Goal: Task Accomplishment & Management: Use online tool/utility

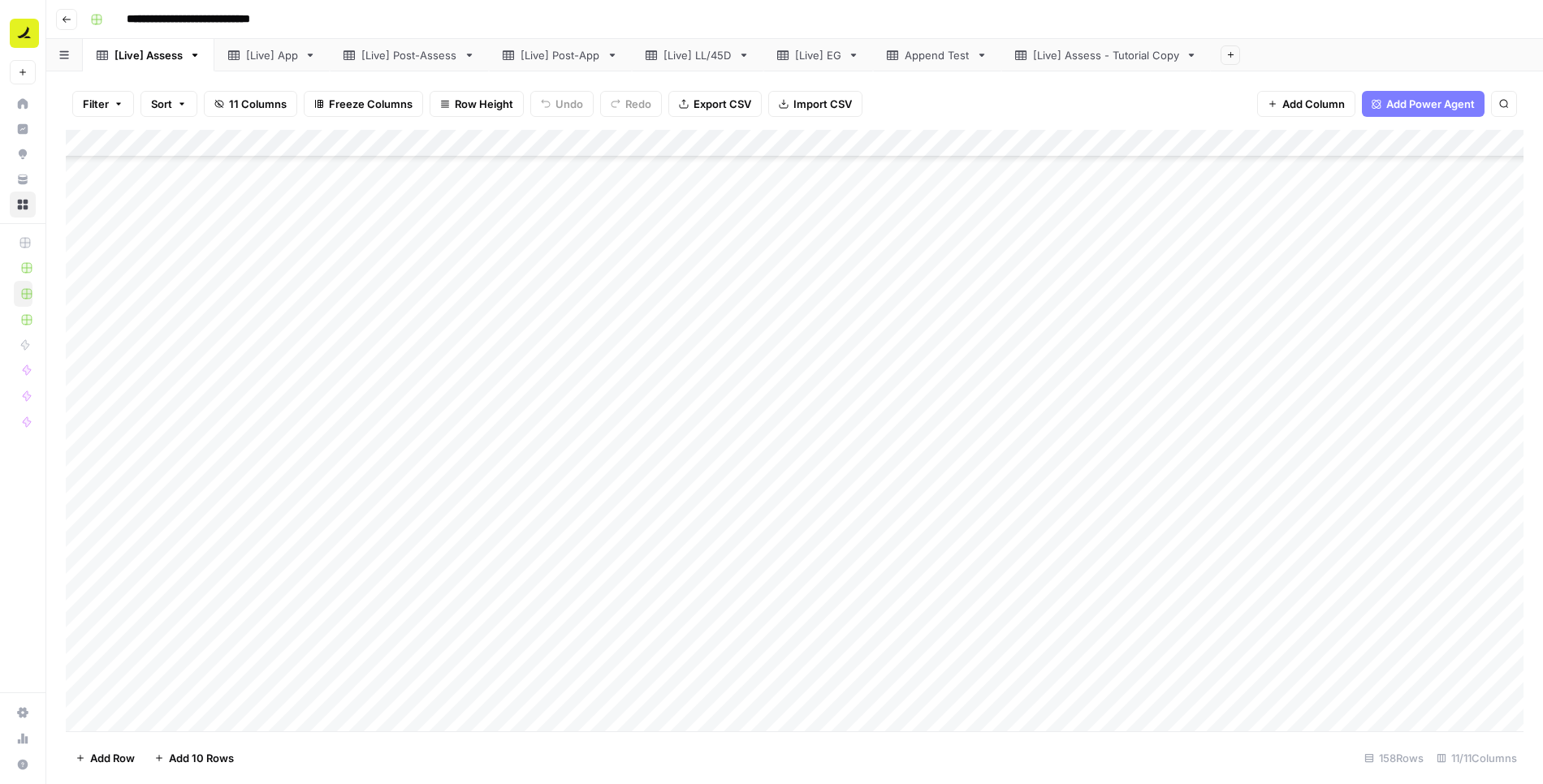
scroll to position [1211, 0]
click at [307, 304] on div "Add Column" at bounding box center [794, 431] width 1457 height 602
click at [529, 305] on div "Add Column" at bounding box center [794, 431] width 1457 height 602
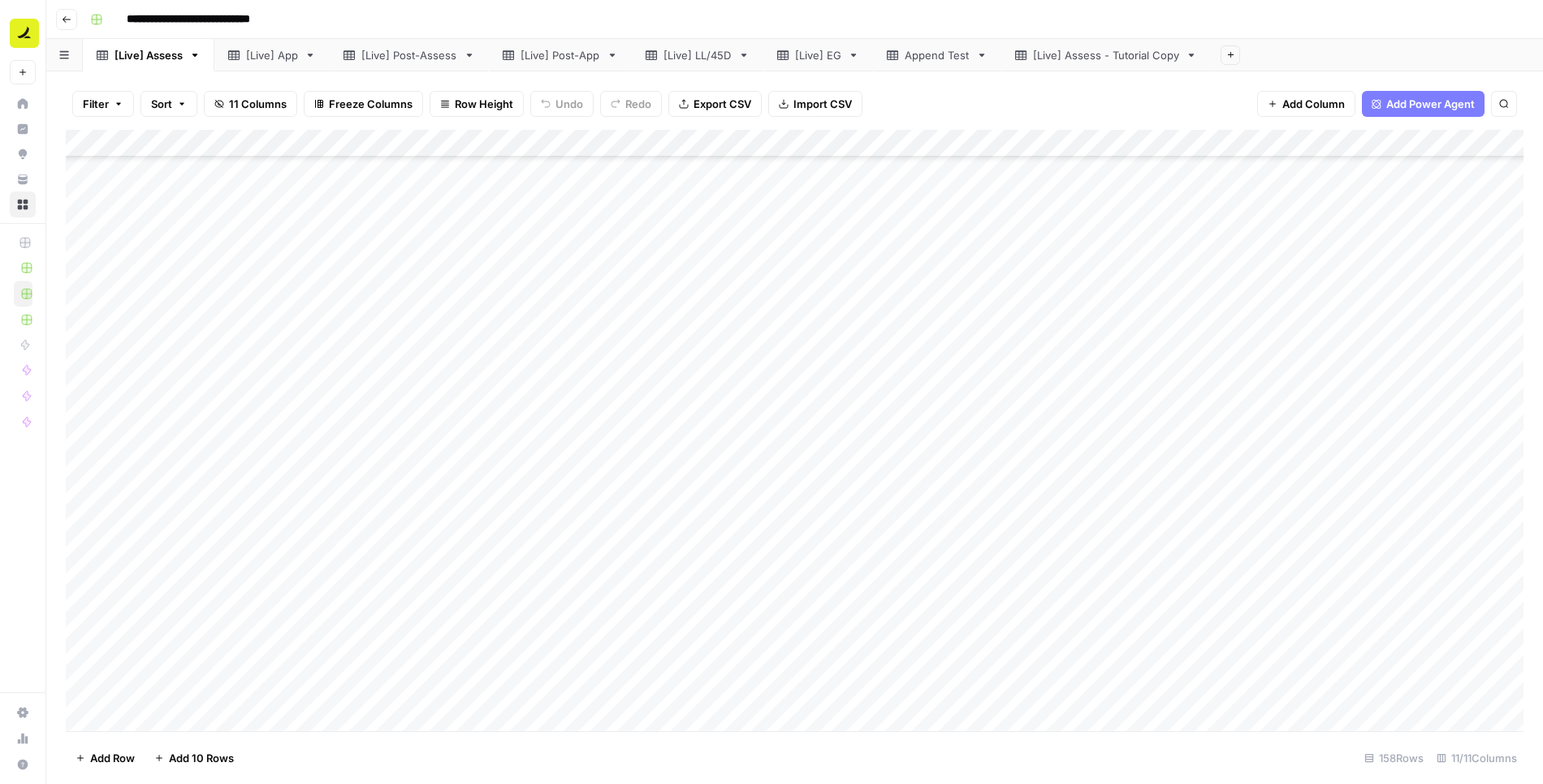
click at [1159, 391] on div "Add Column" at bounding box center [794, 431] width 1457 height 602
click at [521, 393] on div "Add Column" at bounding box center [794, 431] width 1457 height 602
click at [1152, 440] on div "Add Column" at bounding box center [794, 431] width 1457 height 602
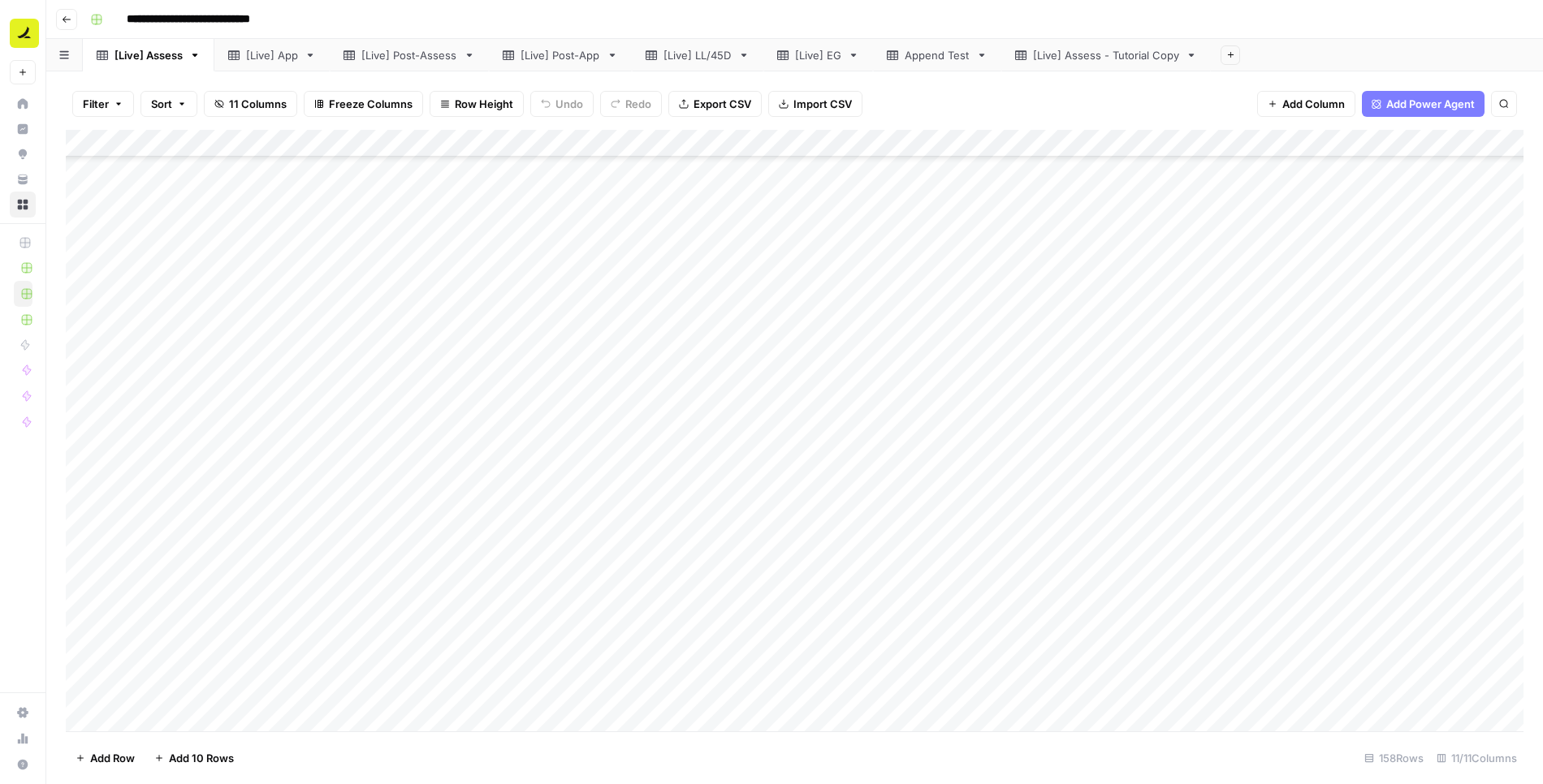
scroll to position [2509, 0]
click at [1158, 370] on div "Add Column" at bounding box center [794, 431] width 1457 height 602
click at [1179, 469] on div "Add Column" at bounding box center [794, 431] width 1457 height 602
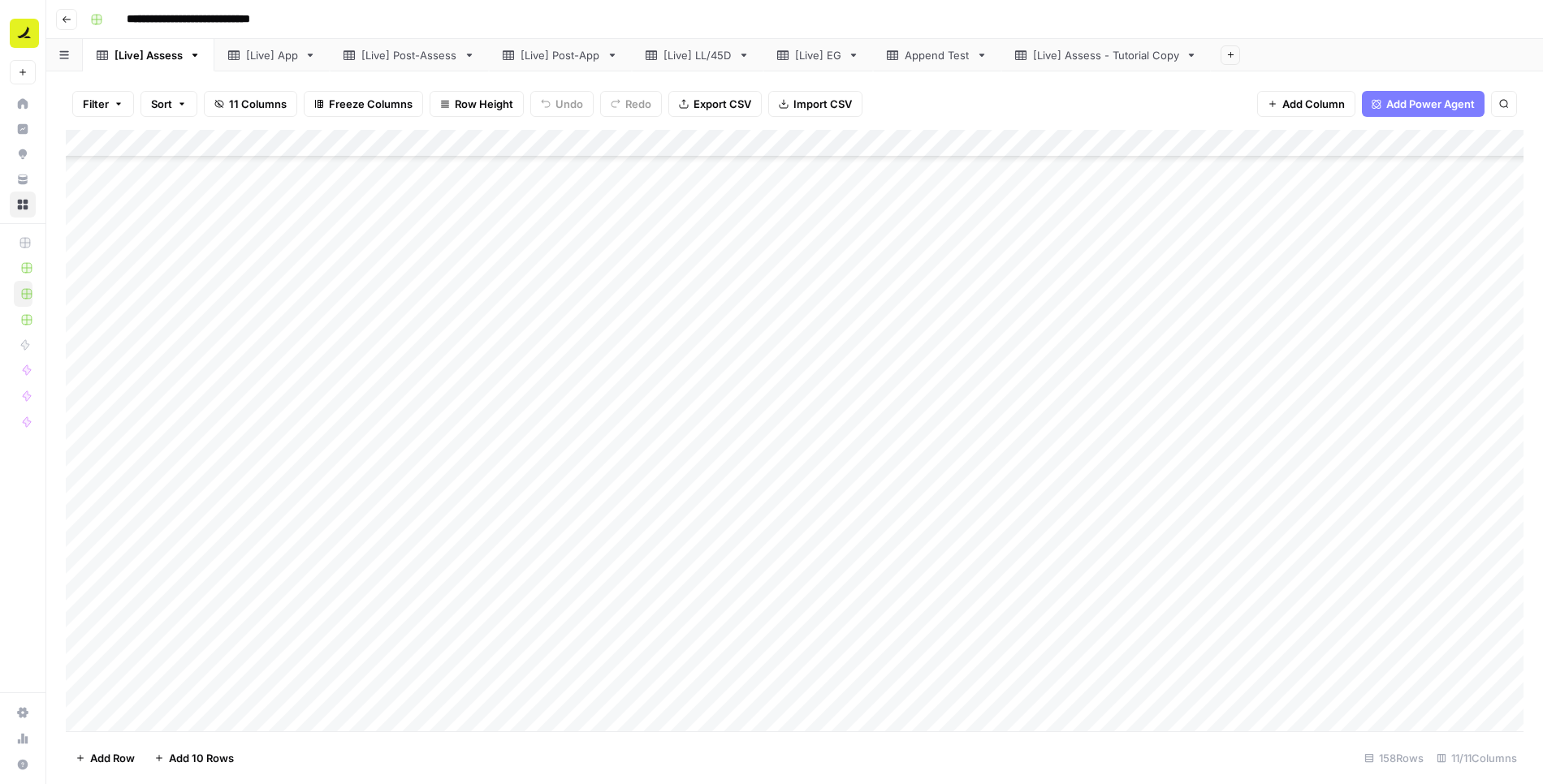
click at [656, 337] on div "Add Column" at bounding box center [794, 431] width 1457 height 602
click at [412, 444] on div "Add Column" at bounding box center [794, 431] width 1457 height 602
click at [445, 411] on div "Add Column" at bounding box center [794, 431] width 1457 height 602
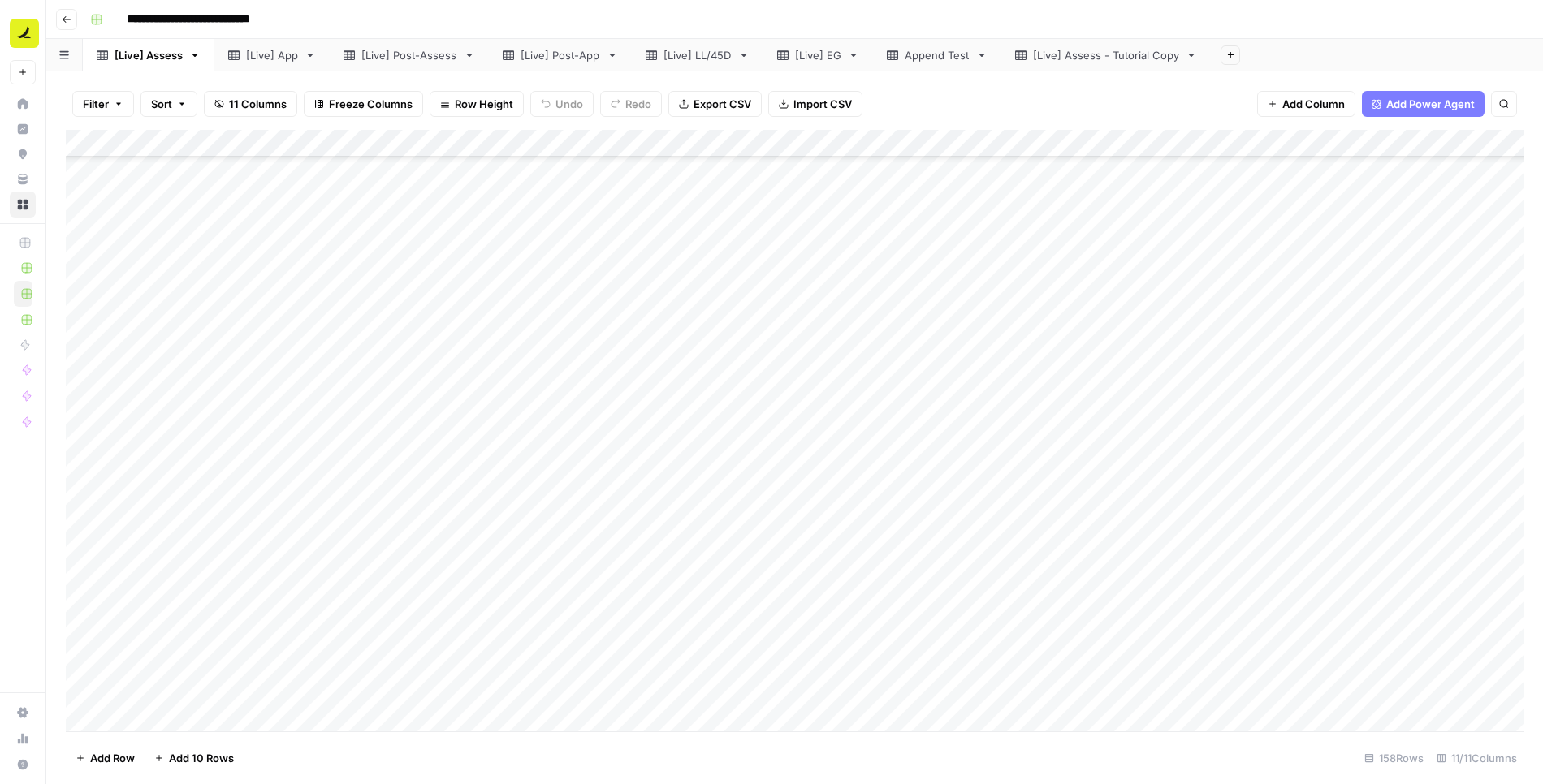
scroll to position [3792, 0]
click at [100, 466] on div "Add Column" at bounding box center [794, 431] width 1457 height 602
click at [101, 493] on div "Add Column" at bounding box center [794, 431] width 1457 height 602
click at [99, 530] on div "Add Column" at bounding box center [794, 431] width 1457 height 602
click at [98, 522] on div "Add Column" at bounding box center [794, 431] width 1457 height 602
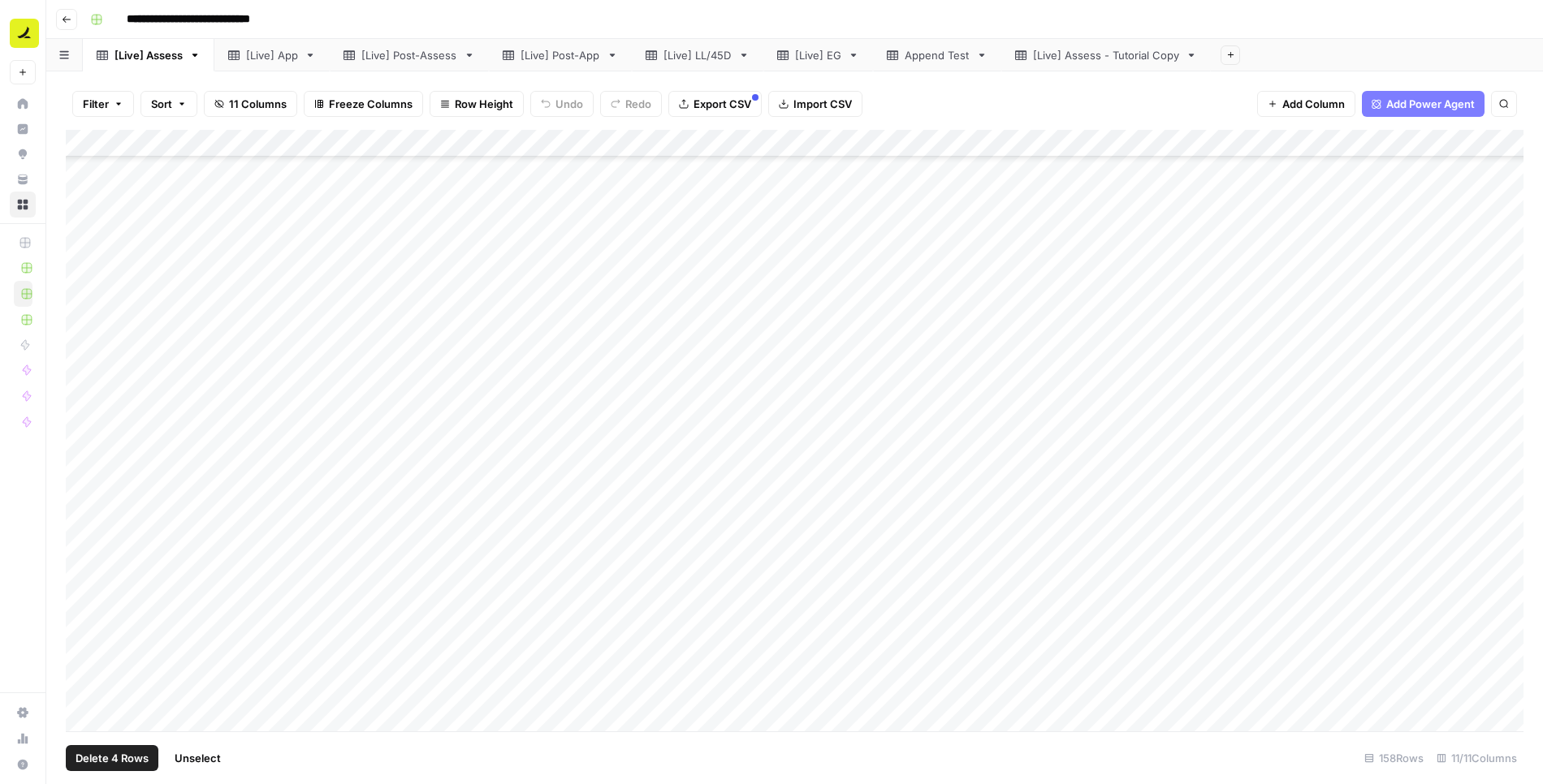
click at [98, 548] on div "Add Column" at bounding box center [794, 431] width 1457 height 602
click at [98, 570] on div "Add Column" at bounding box center [794, 431] width 1457 height 602
click at [98, 596] on div "Add Column" at bounding box center [794, 431] width 1457 height 602
click at [99, 623] on div "Add Column" at bounding box center [794, 431] width 1457 height 602
click at [99, 659] on div "Add Column" at bounding box center [794, 431] width 1457 height 602
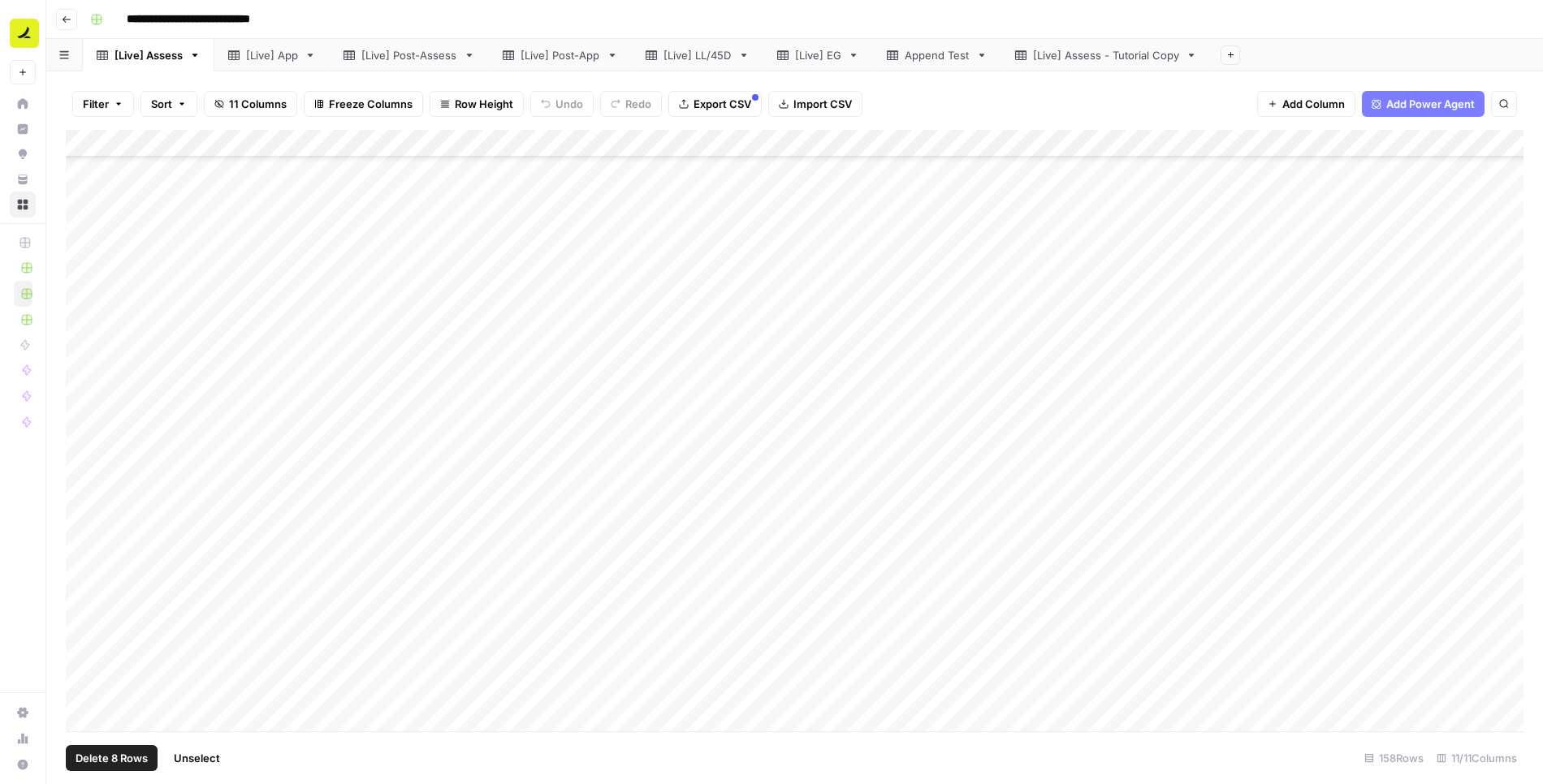
click at [98, 684] on div "Add Column" at bounding box center [794, 431] width 1457 height 602
click at [98, 706] on div "Add Column" at bounding box center [794, 431] width 1457 height 602
click at [112, 762] on span "Delete 10 Rows" at bounding box center [114, 758] width 78 height 16
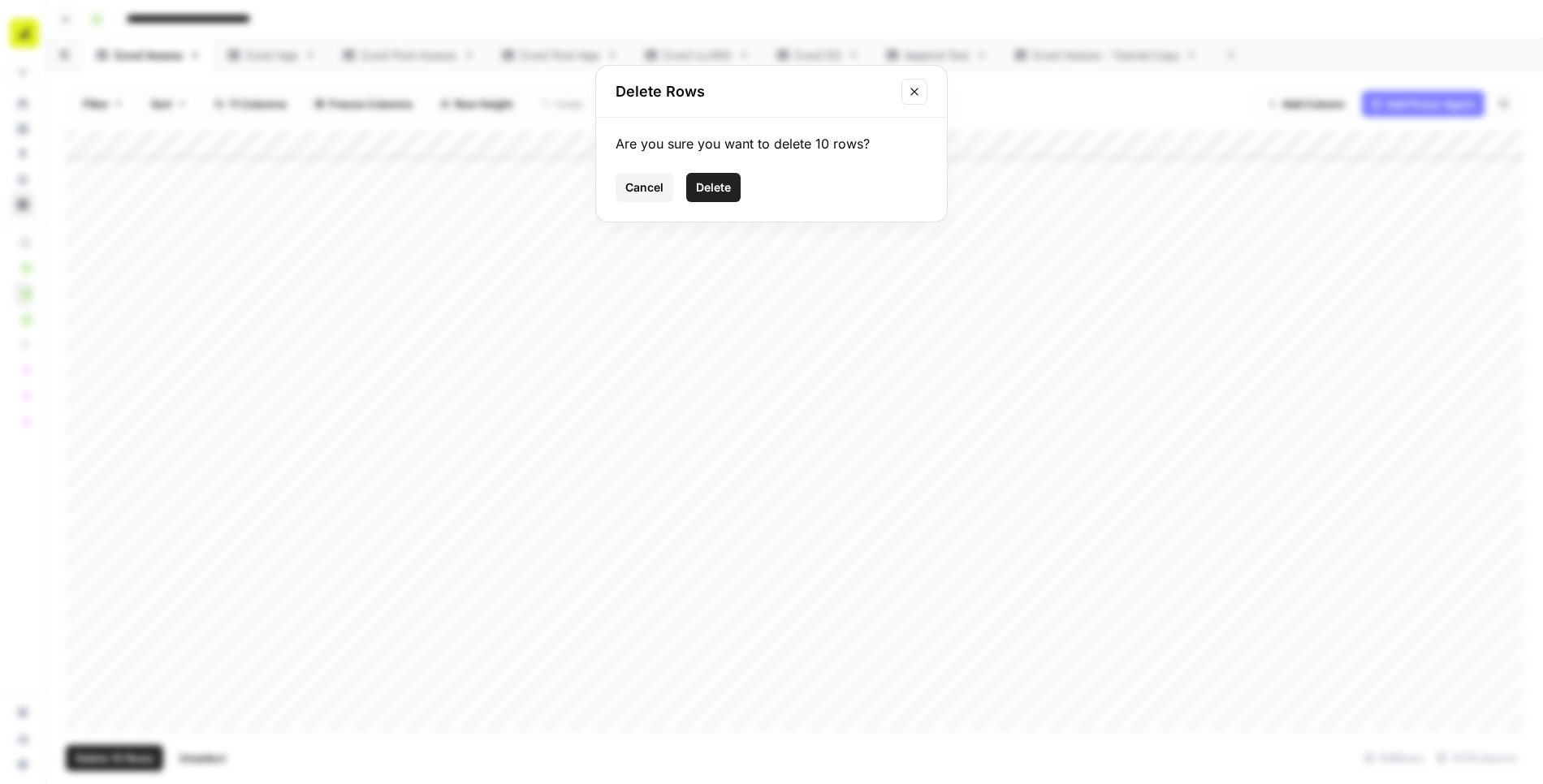
click at [716, 191] on span "Delete" at bounding box center [713, 188] width 35 height 16
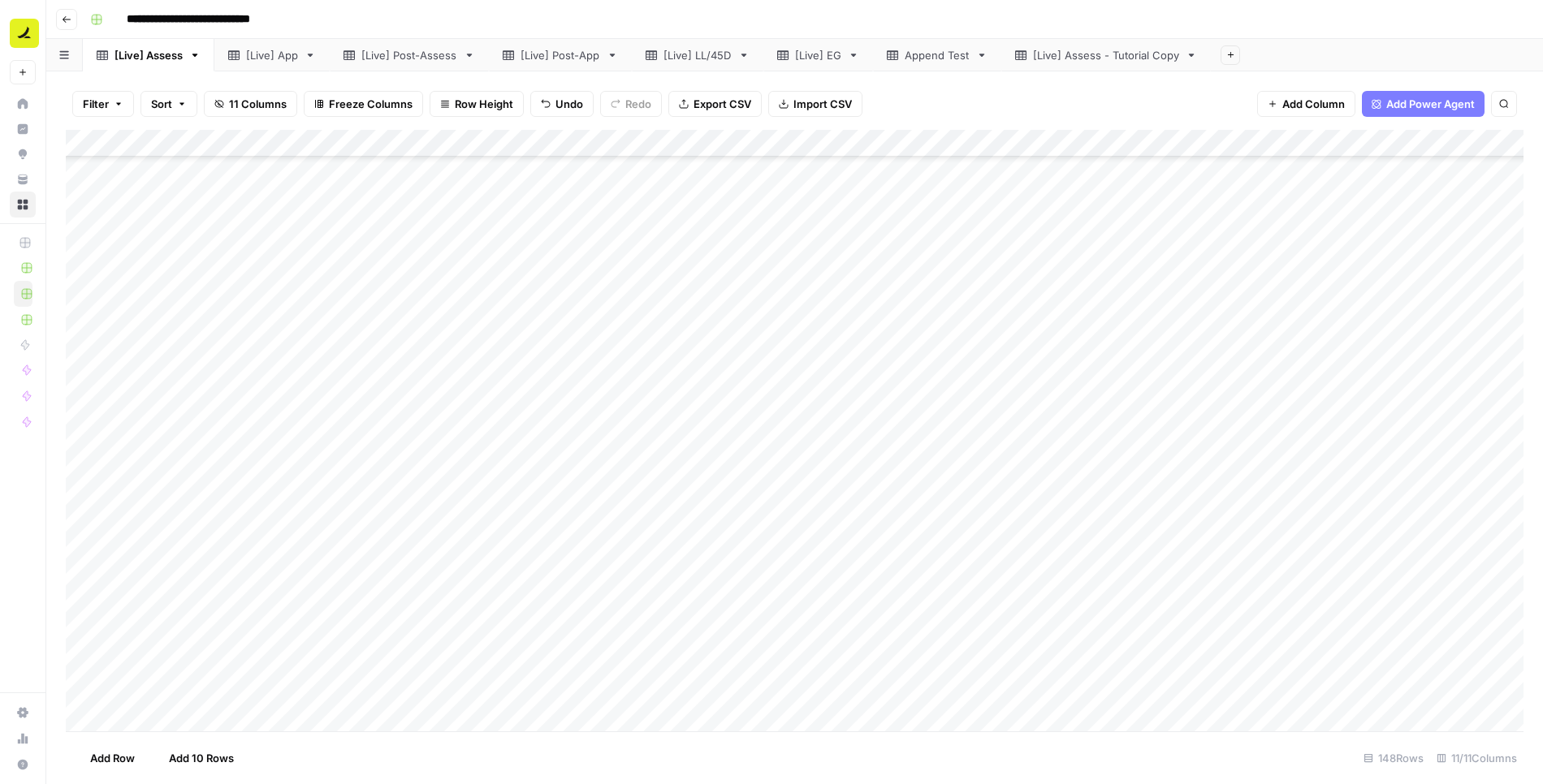
scroll to position [3536, 0]
click at [1176, 695] on div "Add Column" at bounding box center [794, 431] width 1457 height 602
click at [1173, 659] on div "Add Column" at bounding box center [794, 431] width 1457 height 602
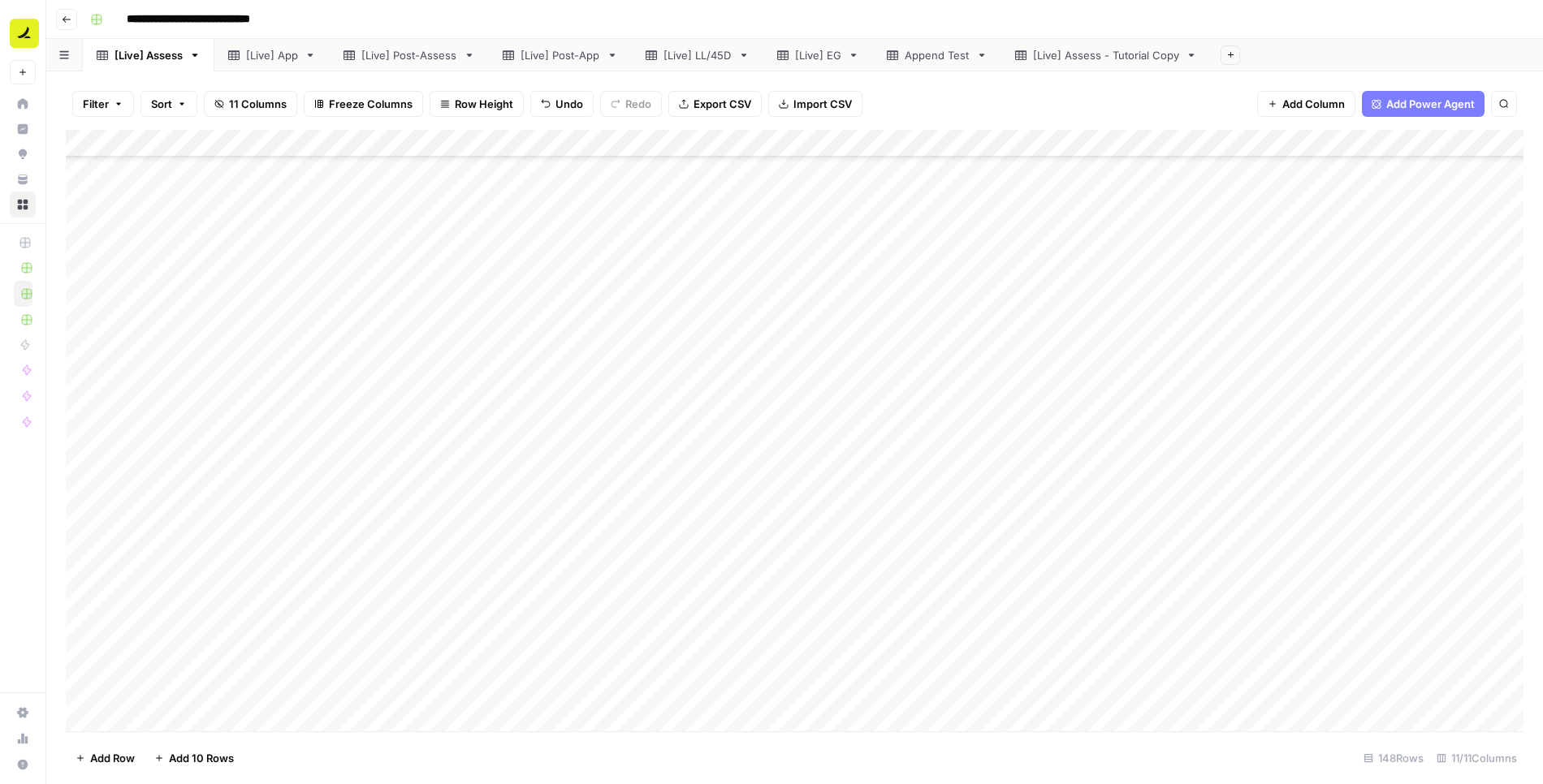
click at [1162, 313] on div "Add Column" at bounding box center [794, 431] width 1457 height 602
click at [737, 308] on div "Add Column" at bounding box center [794, 431] width 1457 height 602
click at [562, 53] on div "[Live] Post-App" at bounding box center [560, 55] width 80 height 16
click at [795, 49] on div "[Live] EG" at bounding box center [818, 55] width 46 height 16
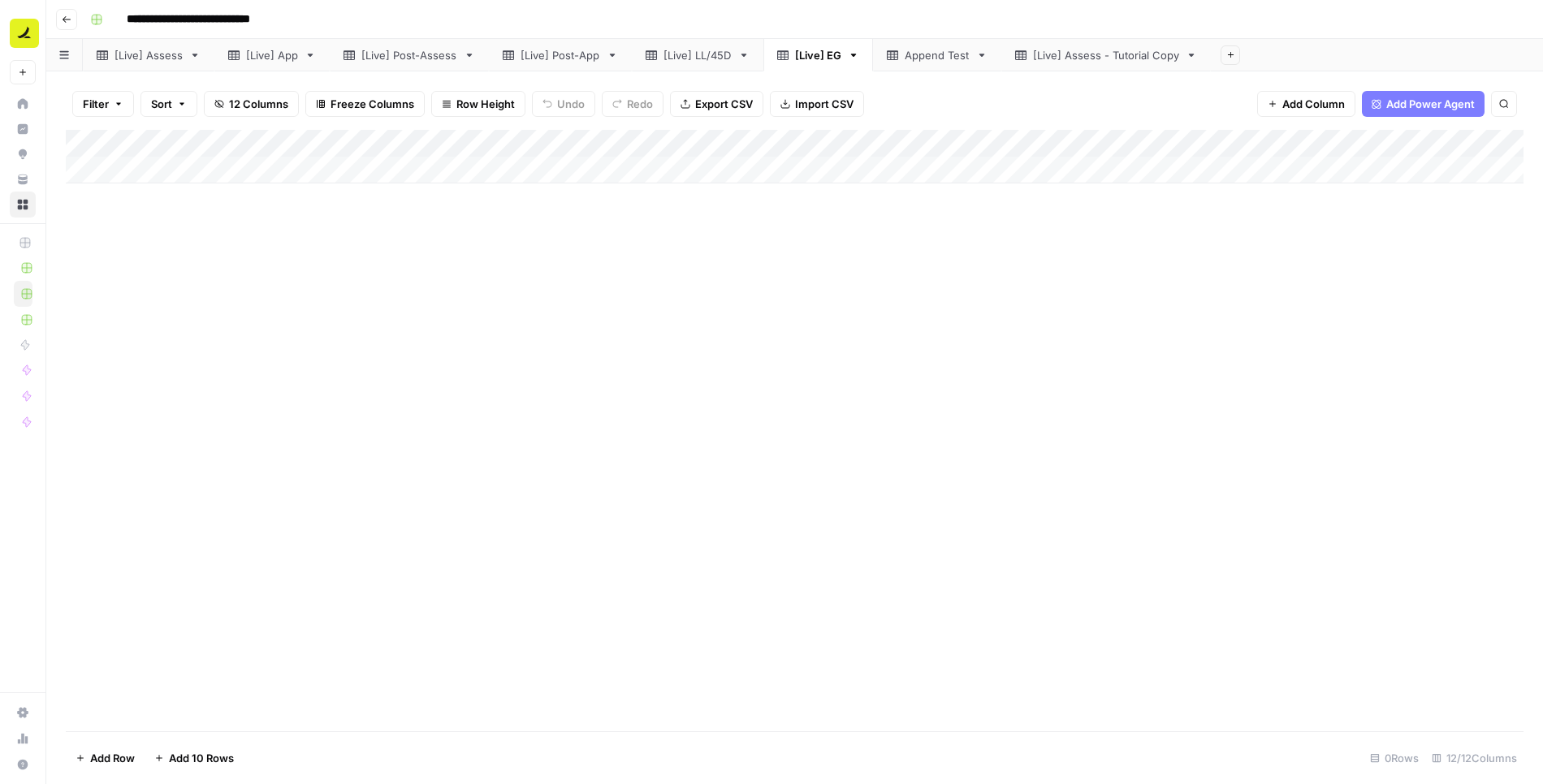
click at [715, 57] on div "[Live] LL/45D" at bounding box center [697, 55] width 68 height 16
click at [558, 45] on link "[Live] Post-App" at bounding box center [560, 56] width 143 height 33
click at [837, 367] on div "Add Column" at bounding box center [794, 431] width 1457 height 602
click at [1006, 207] on div "Add Column" at bounding box center [794, 431] width 1457 height 602
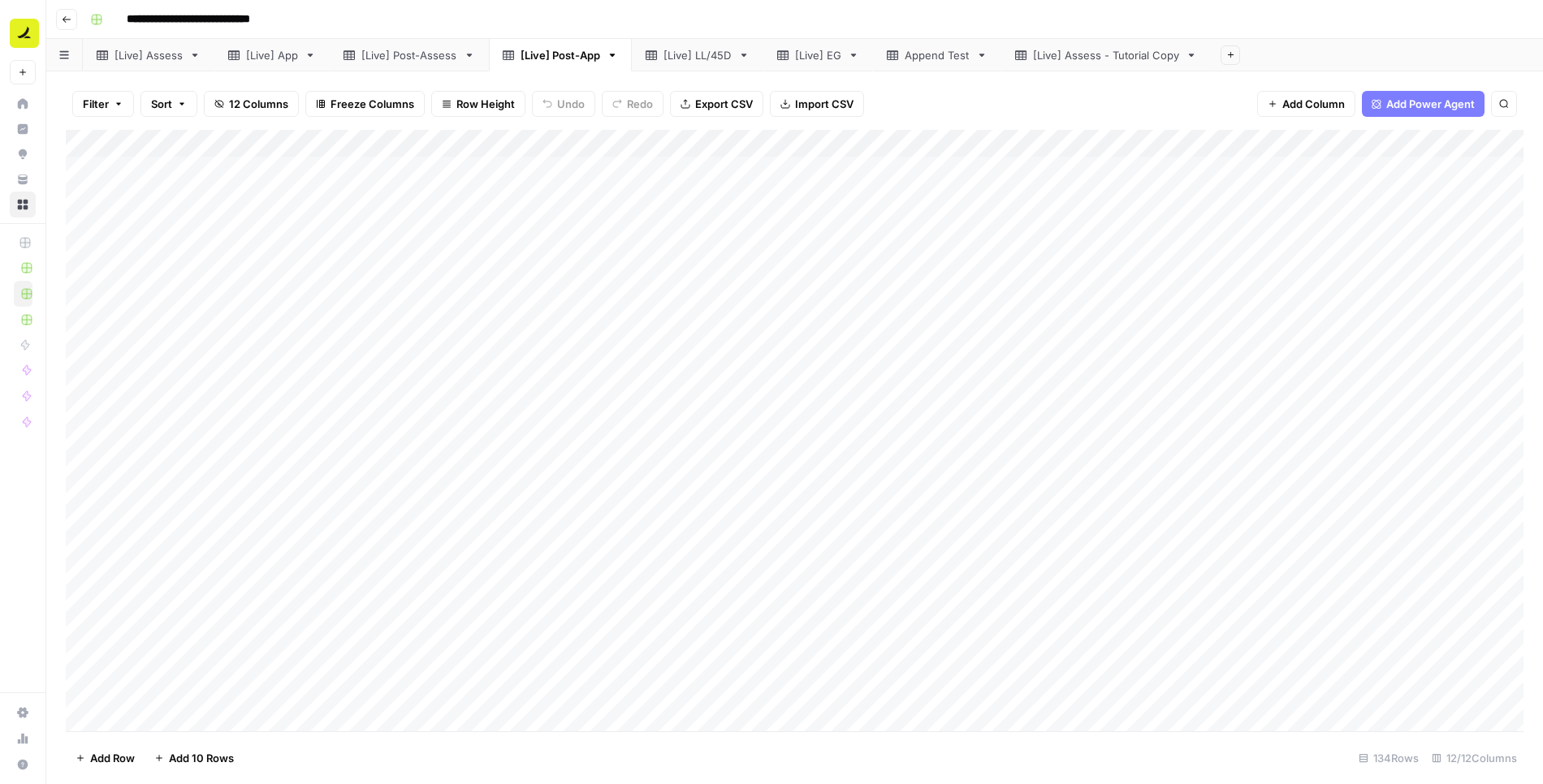
click at [1052, 52] on div "[Live] Assess - Tutorial Copy" at bounding box center [1106, 55] width 146 height 16
click at [784, 176] on div "Add Column" at bounding box center [794, 431] width 1457 height 602
click at [784, 197] on div "Add Column" at bounding box center [794, 431] width 1457 height 602
click at [784, 173] on div "Add Column" at bounding box center [794, 431] width 1457 height 602
click at [784, 202] on div "Add Column" at bounding box center [794, 431] width 1457 height 602
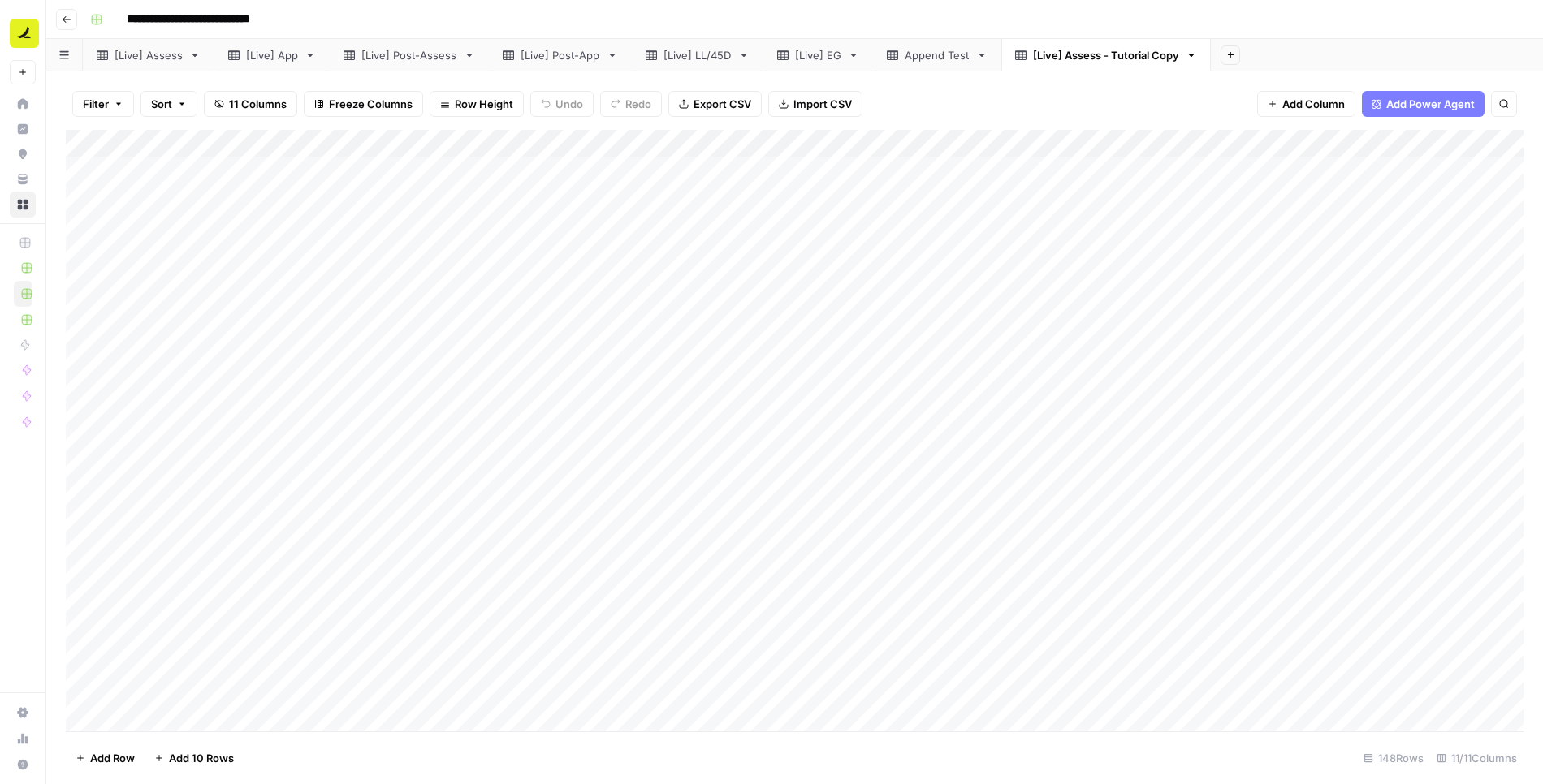
click at [785, 169] on div "Add Column" at bounding box center [794, 431] width 1457 height 602
click at [792, 198] on div "Add Column" at bounding box center [794, 431] width 1457 height 602
click at [926, 205] on div "Add Column" at bounding box center [794, 431] width 1457 height 602
click at [926, 205] on textarea "**********" at bounding box center [834, 199] width 525 height 23
click at [910, 222] on div "Add Column" at bounding box center [794, 431] width 1457 height 602
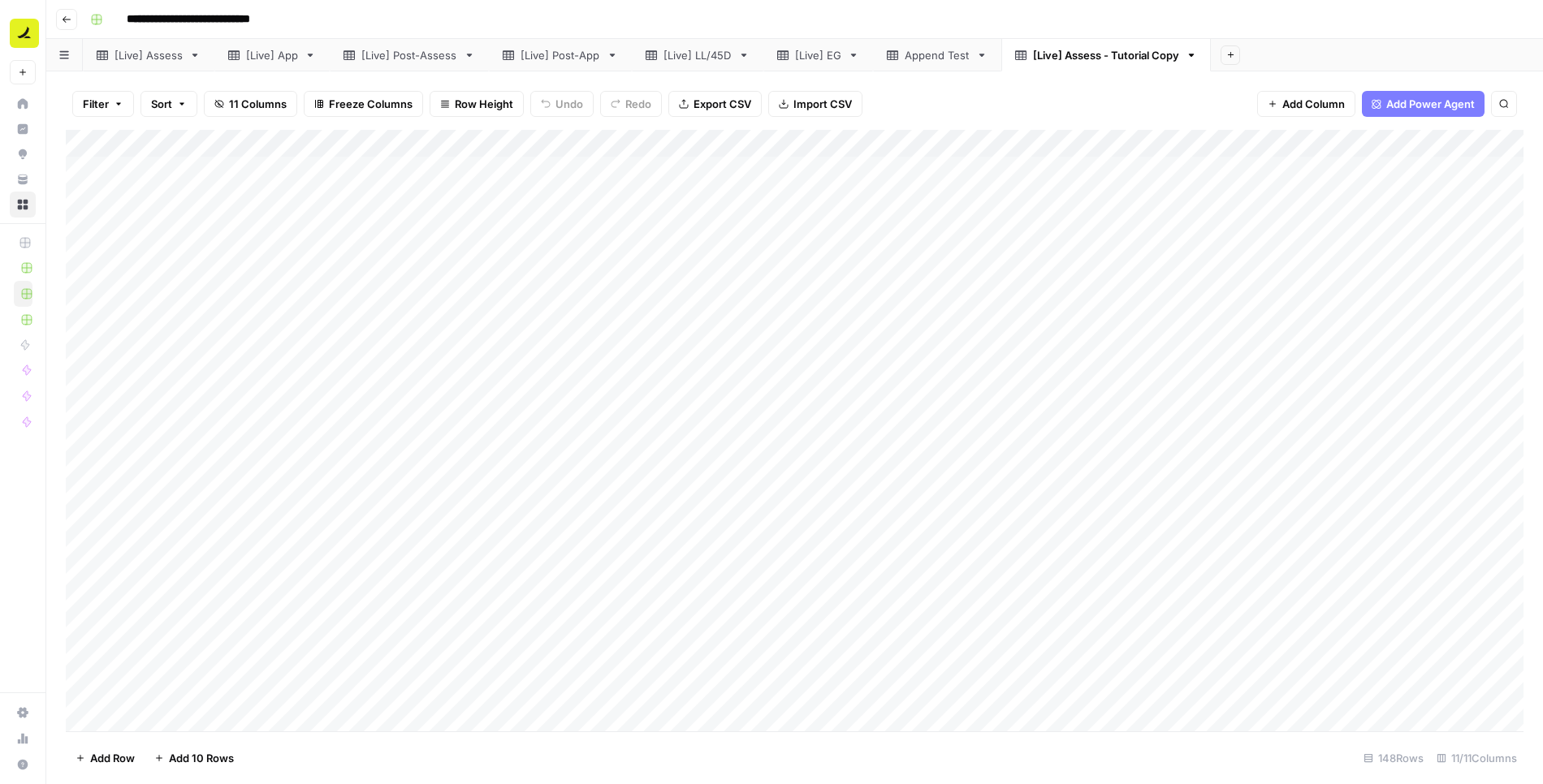
click at [869, 180] on div "Add Column" at bounding box center [794, 431] width 1457 height 602
click at [877, 190] on div "Add Column" at bounding box center [794, 431] width 1457 height 602
click at [852, 180] on div "Add Column" at bounding box center [794, 431] width 1457 height 602
click at [913, 195] on div "Add Column" at bounding box center [794, 431] width 1457 height 602
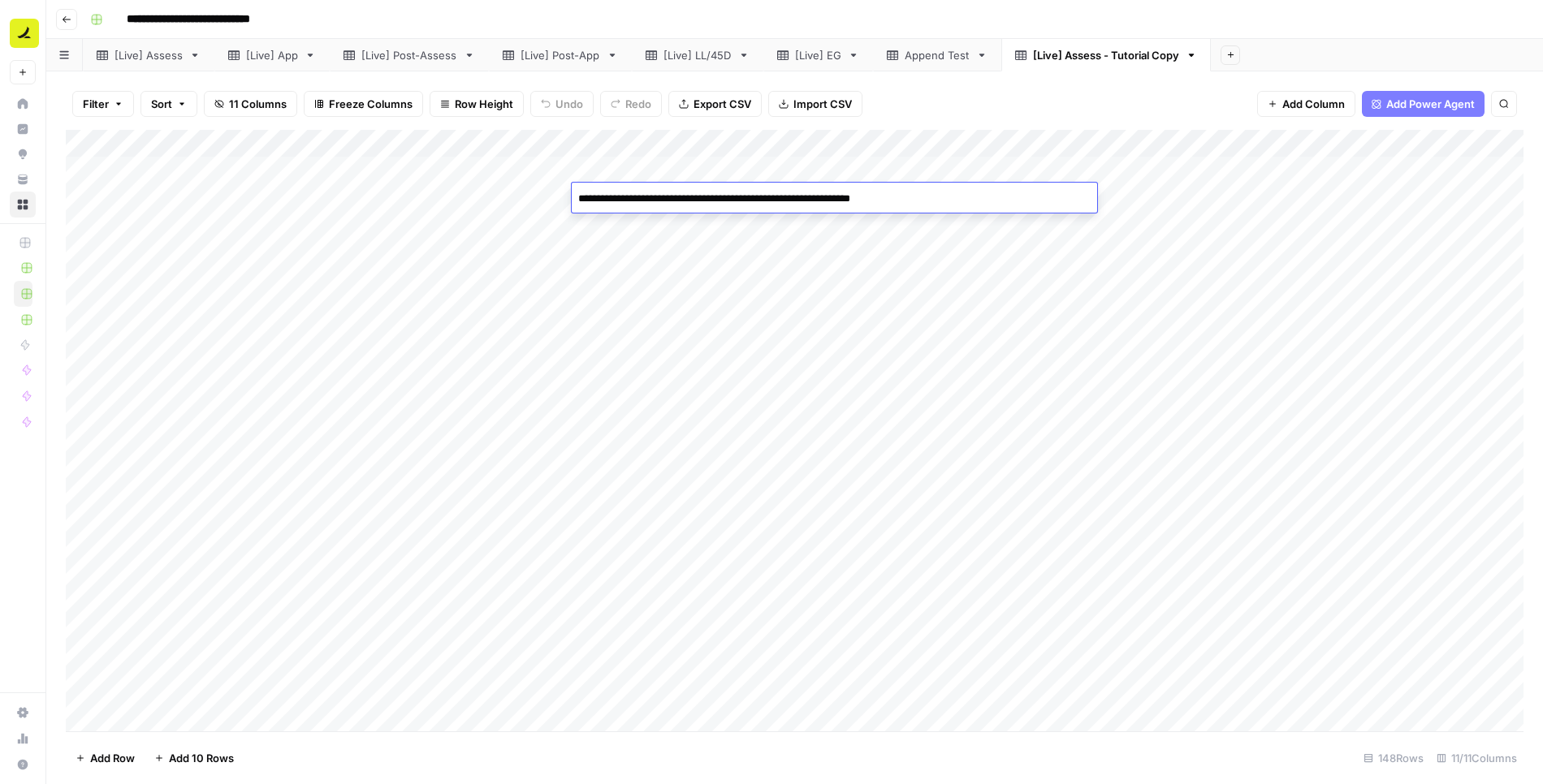
click at [772, 237] on div "Add Column" at bounding box center [794, 431] width 1457 height 602
click at [824, 161] on div "Add Column" at bounding box center [794, 431] width 1457 height 602
click at [815, 205] on div "Add Column" at bounding box center [794, 431] width 1457 height 602
click at [116, 744] on footer "Add Row Add 10 Rows 148 Rows 11/11 Columns" at bounding box center [794, 758] width 1457 height 53
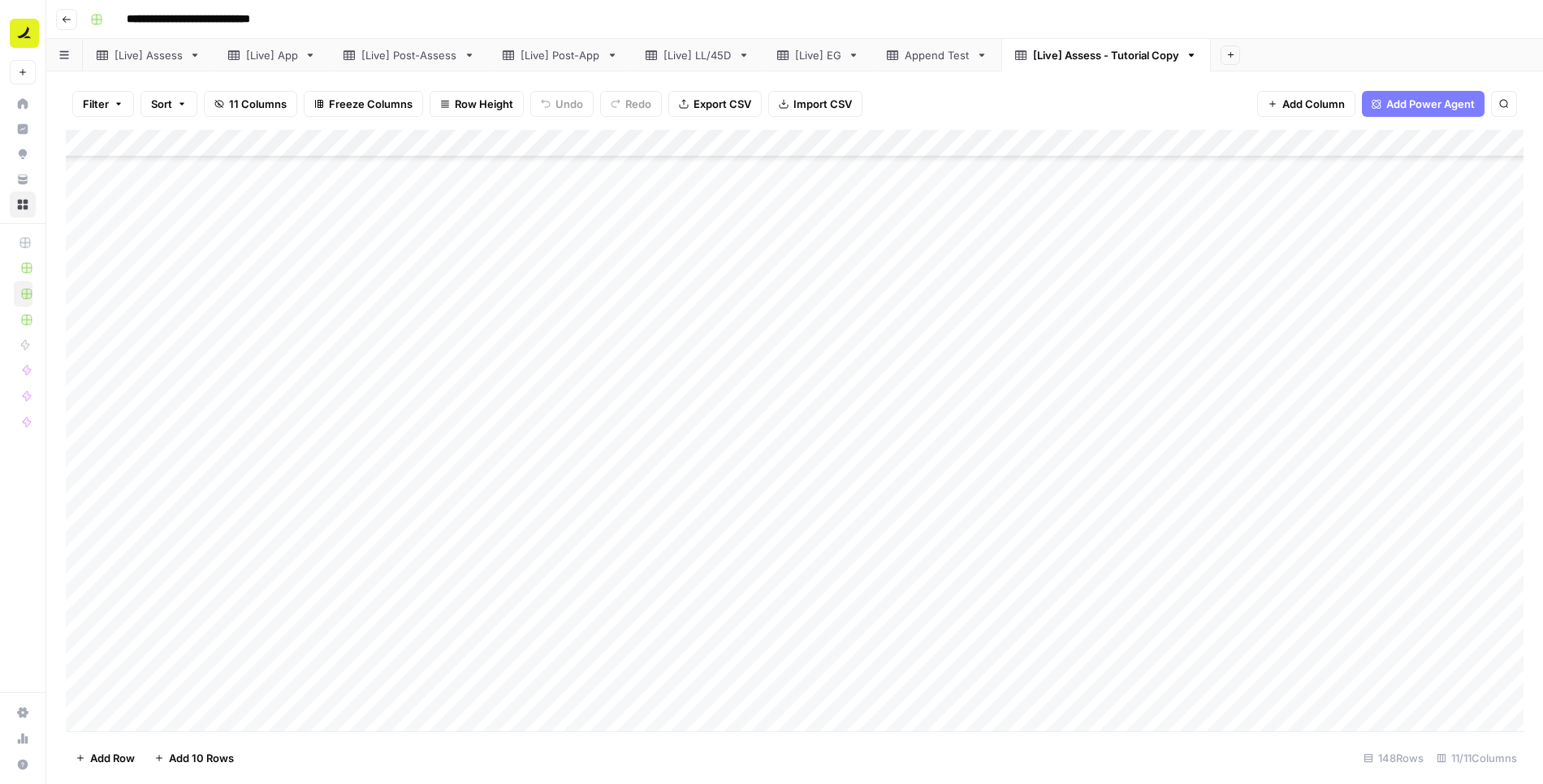
click at [110, 752] on span "Add Row" at bounding box center [113, 758] width 44 height 16
click at [97, 757] on span "Add Row" at bounding box center [113, 758] width 44 height 16
click at [654, 668] on div "Add Column" at bounding box center [794, 431] width 1457 height 602
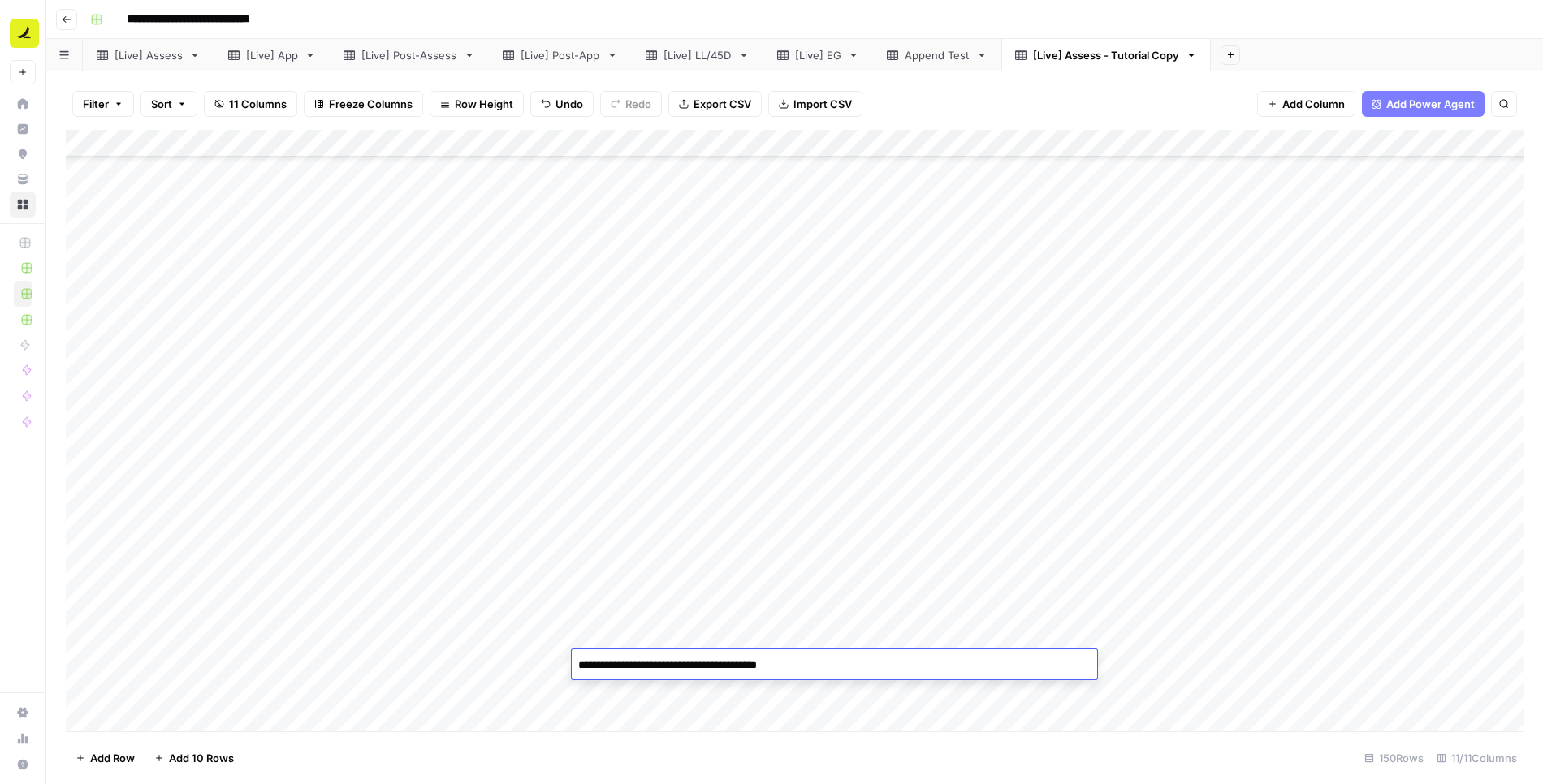
type textarea "**********"
click at [664, 690] on div "Add Column" at bounding box center [794, 431] width 1457 height 602
type textarea "**********"
click at [520, 661] on div "Add Column" at bounding box center [794, 431] width 1457 height 602
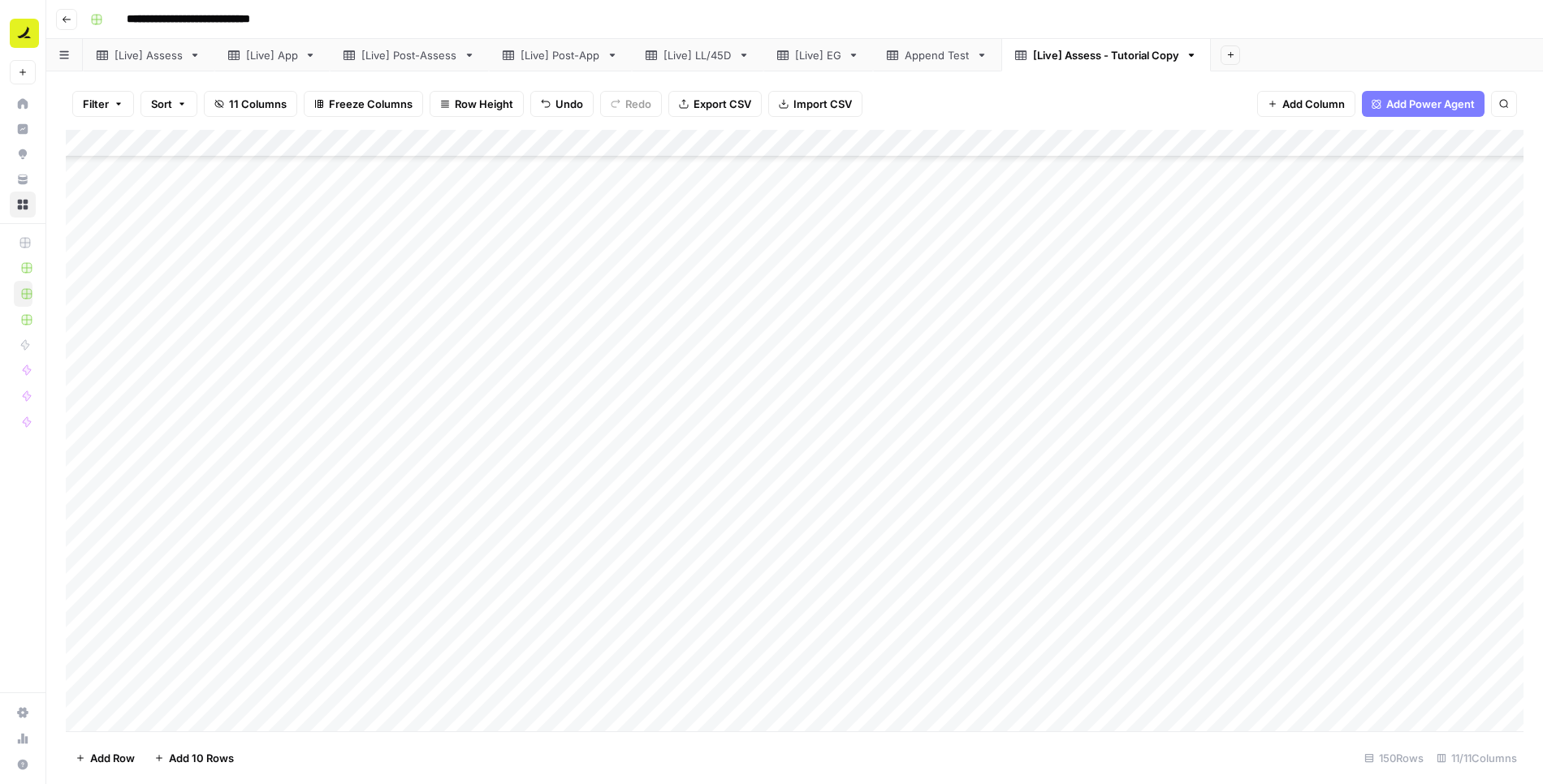
click at [520, 661] on div "Add Column" at bounding box center [794, 431] width 1457 height 602
type textarea "*"
click at [521, 695] on div "Add Column" at bounding box center [794, 431] width 1457 height 602
type textarea "*"
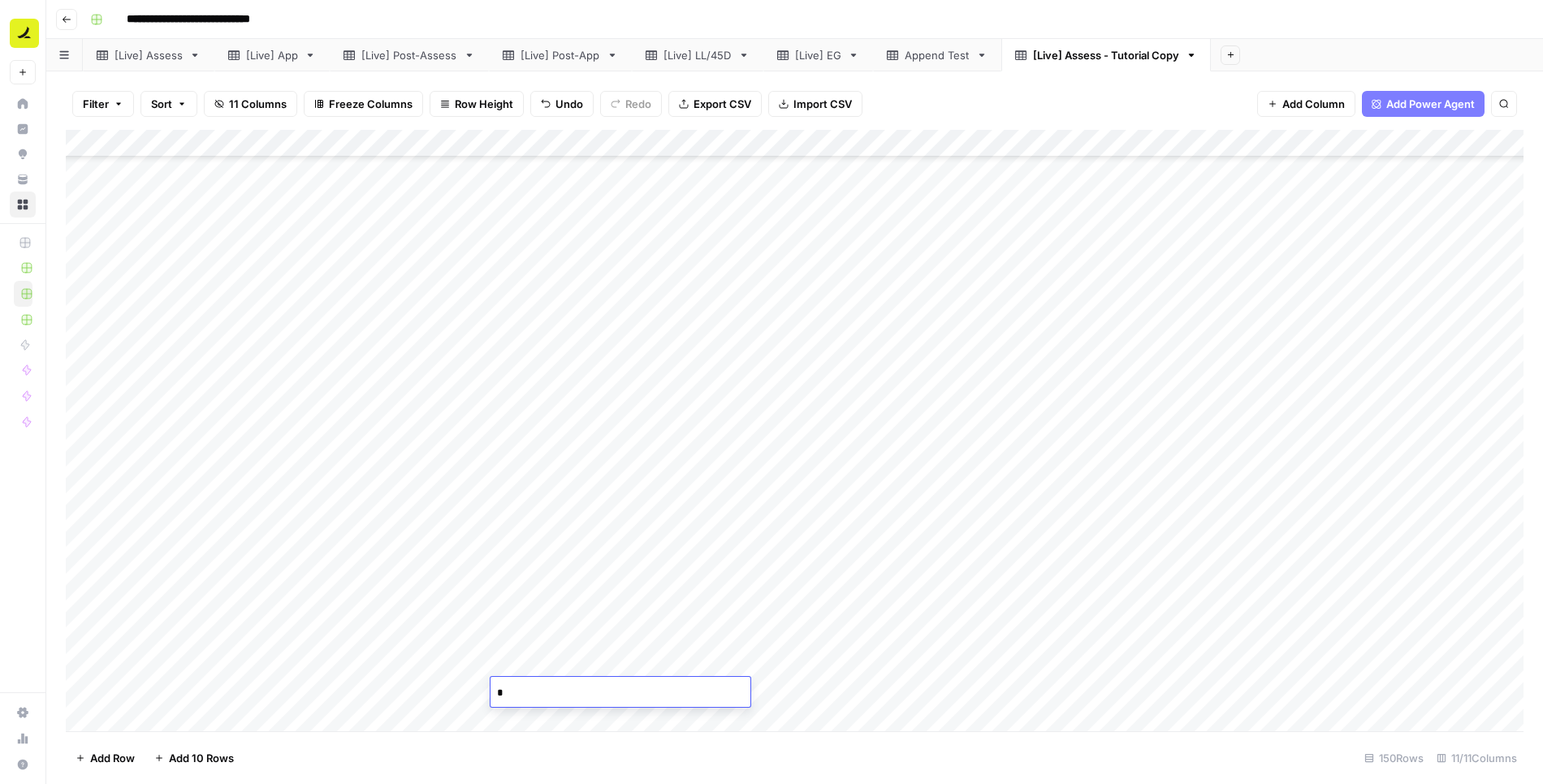
click at [414, 673] on div "Add Column" at bounding box center [794, 431] width 1457 height 602
click at [688, 664] on div "Add Column" at bounding box center [794, 431] width 1457 height 602
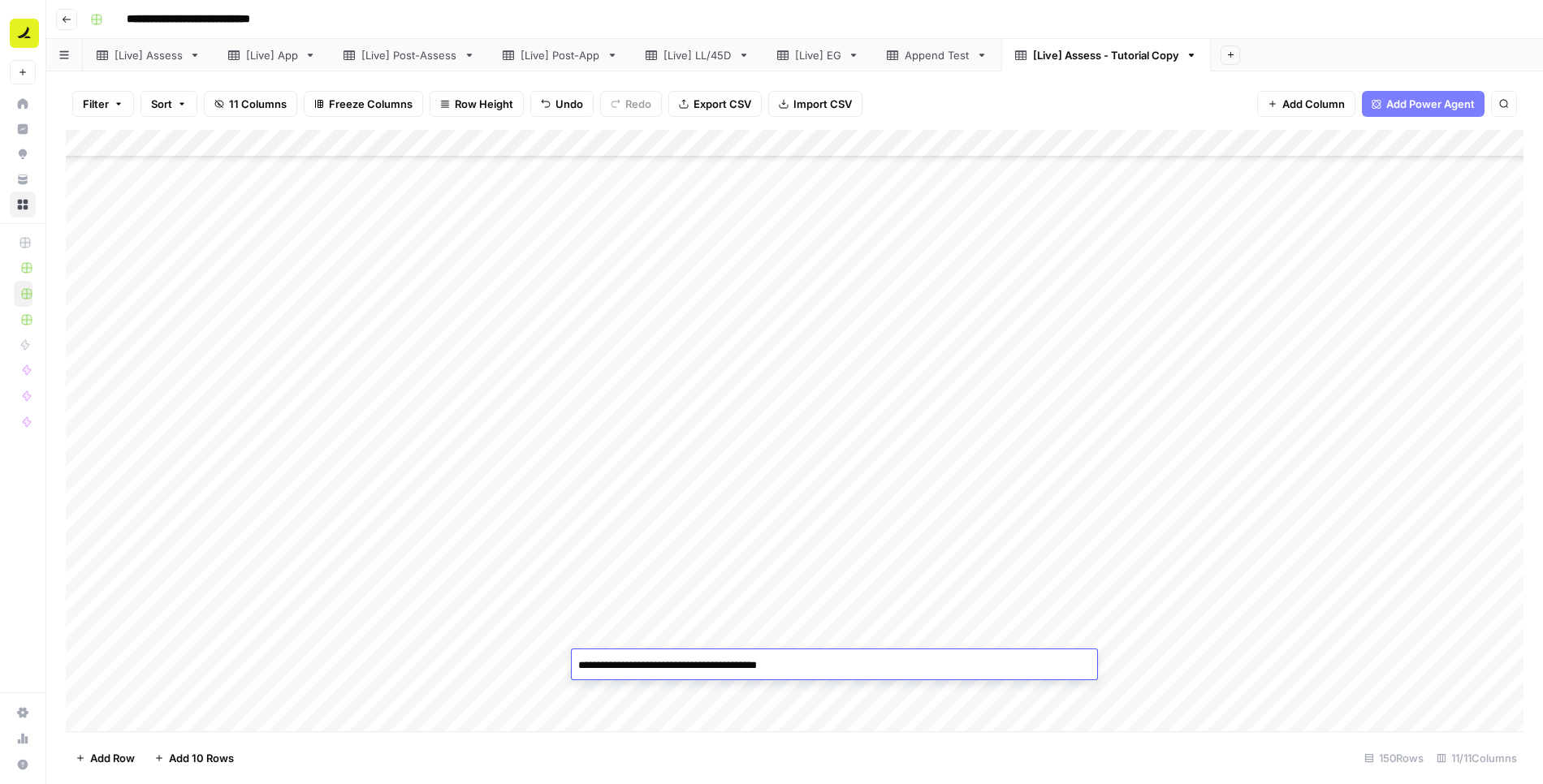
drag, startPoint x: 717, startPoint y: 665, endPoint x: 569, endPoint y: 667, distance: 148.0
click at [569, 667] on body "**********" at bounding box center [772, 392] width 1543 height 784
click at [374, 667] on div "Add Column" at bounding box center [794, 431] width 1457 height 602
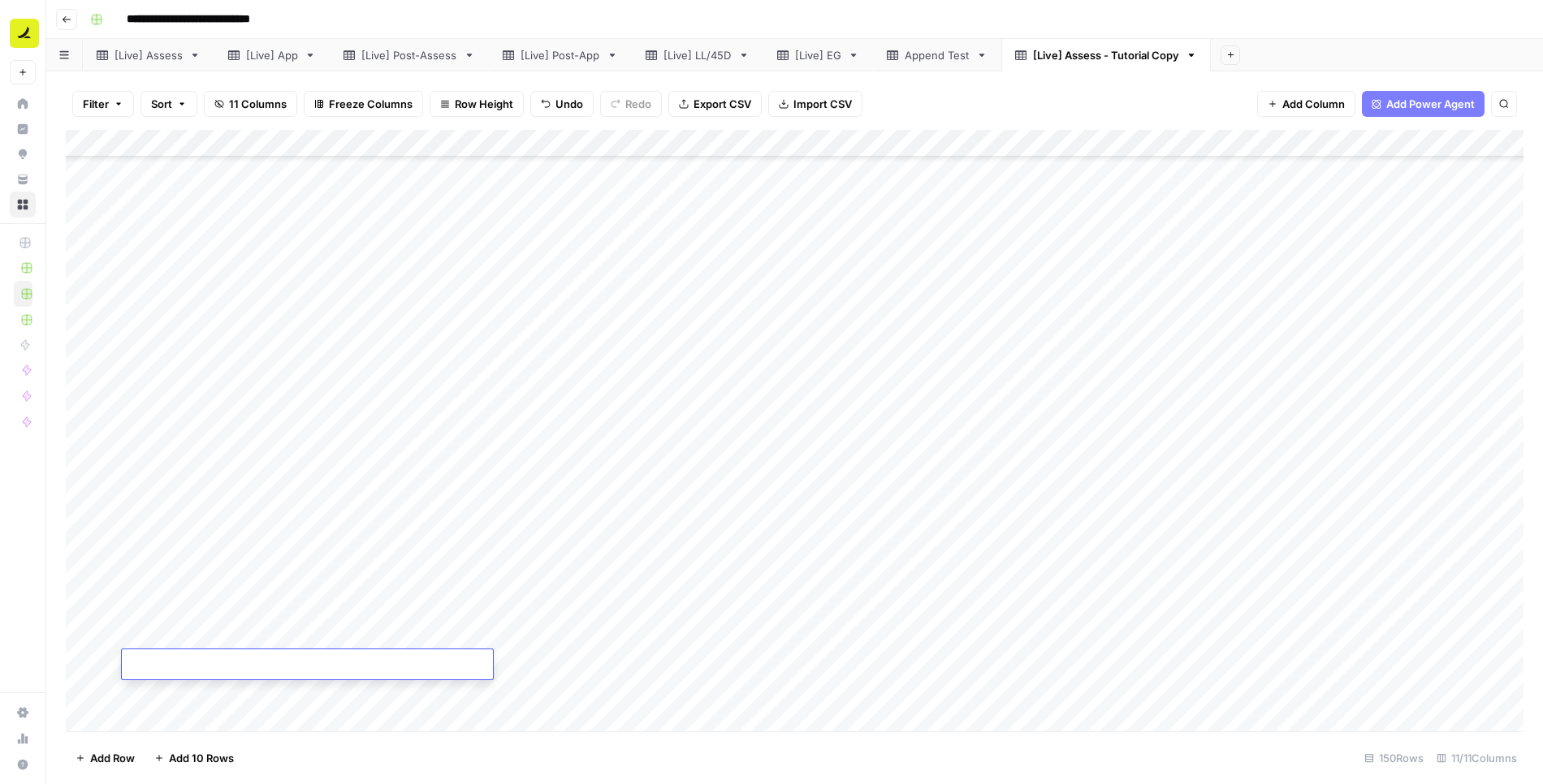
type textarea "**********"
click at [371, 685] on div "Add Column" at bounding box center [794, 431] width 1457 height 602
click at [843, 661] on div "Add Column" at bounding box center [794, 431] width 1457 height 602
click at [1168, 664] on div "Add Column" at bounding box center [794, 431] width 1457 height 602
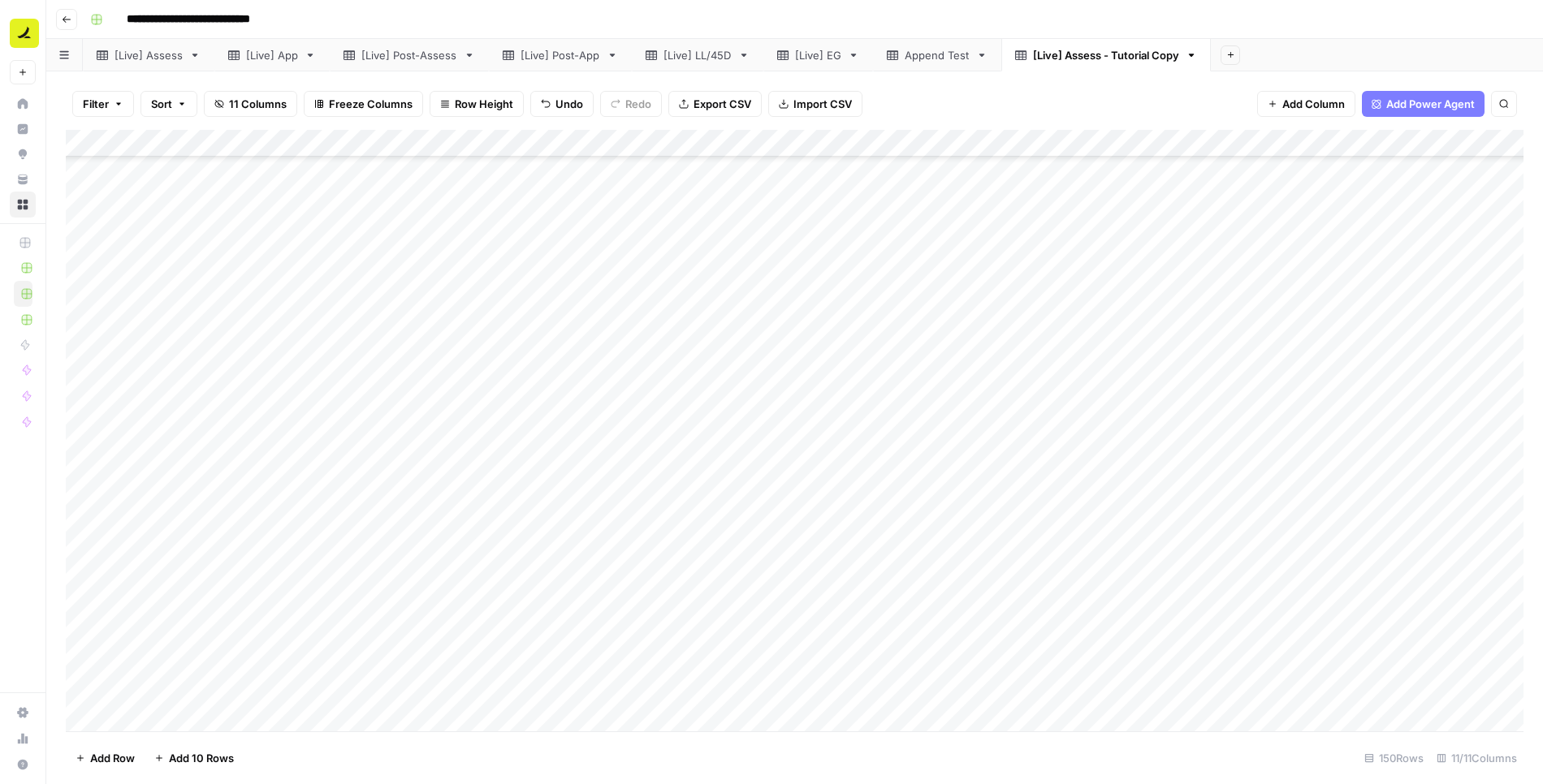
click at [1168, 664] on div "Add Column" at bounding box center [794, 431] width 1457 height 602
type textarea "**********"
click at [1150, 695] on div "Add Column" at bounding box center [794, 431] width 1457 height 602
click at [1021, 640] on div "Add Column" at bounding box center [794, 431] width 1457 height 602
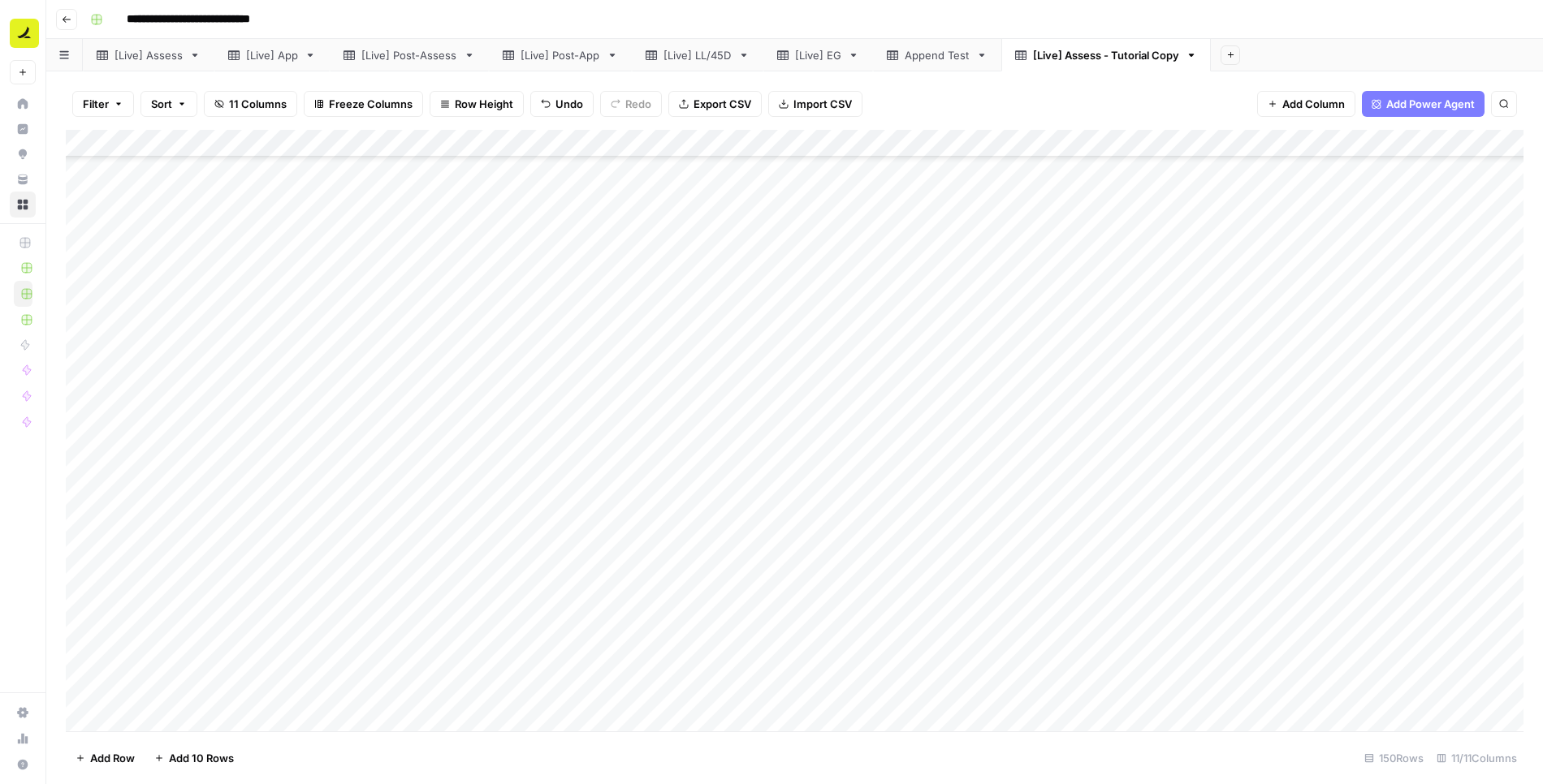
click at [894, 656] on div "Add Column" at bounding box center [794, 431] width 1457 height 602
click at [98, 664] on div "Add Column" at bounding box center [794, 431] width 1457 height 602
click at [96, 688] on div "Add Column" at bounding box center [794, 431] width 1457 height 602
click at [713, 50] on div "[Live] LL/45D" at bounding box center [697, 55] width 68 height 16
click at [722, 56] on div "[Live] LL/45D" at bounding box center [697, 55] width 68 height 16
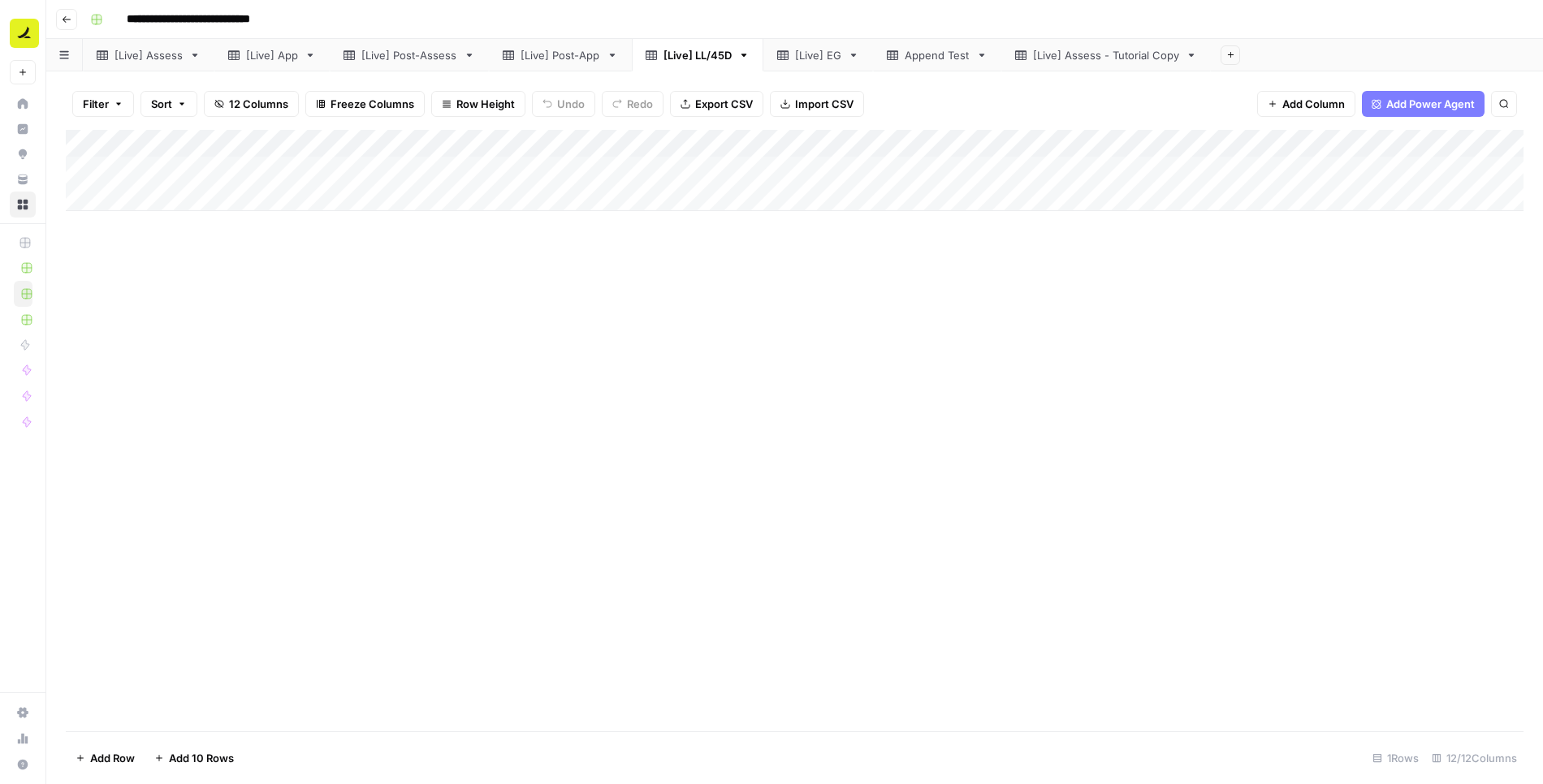
click at [722, 56] on div "[Live] LL/45D" at bounding box center [697, 55] width 68 height 16
type input "**********"
click at [1094, 54] on div "[Live] Assess - Tutorial Copy" at bounding box center [1144, 55] width 146 height 16
click at [1138, 670] on div "Add Column" at bounding box center [794, 431] width 1457 height 602
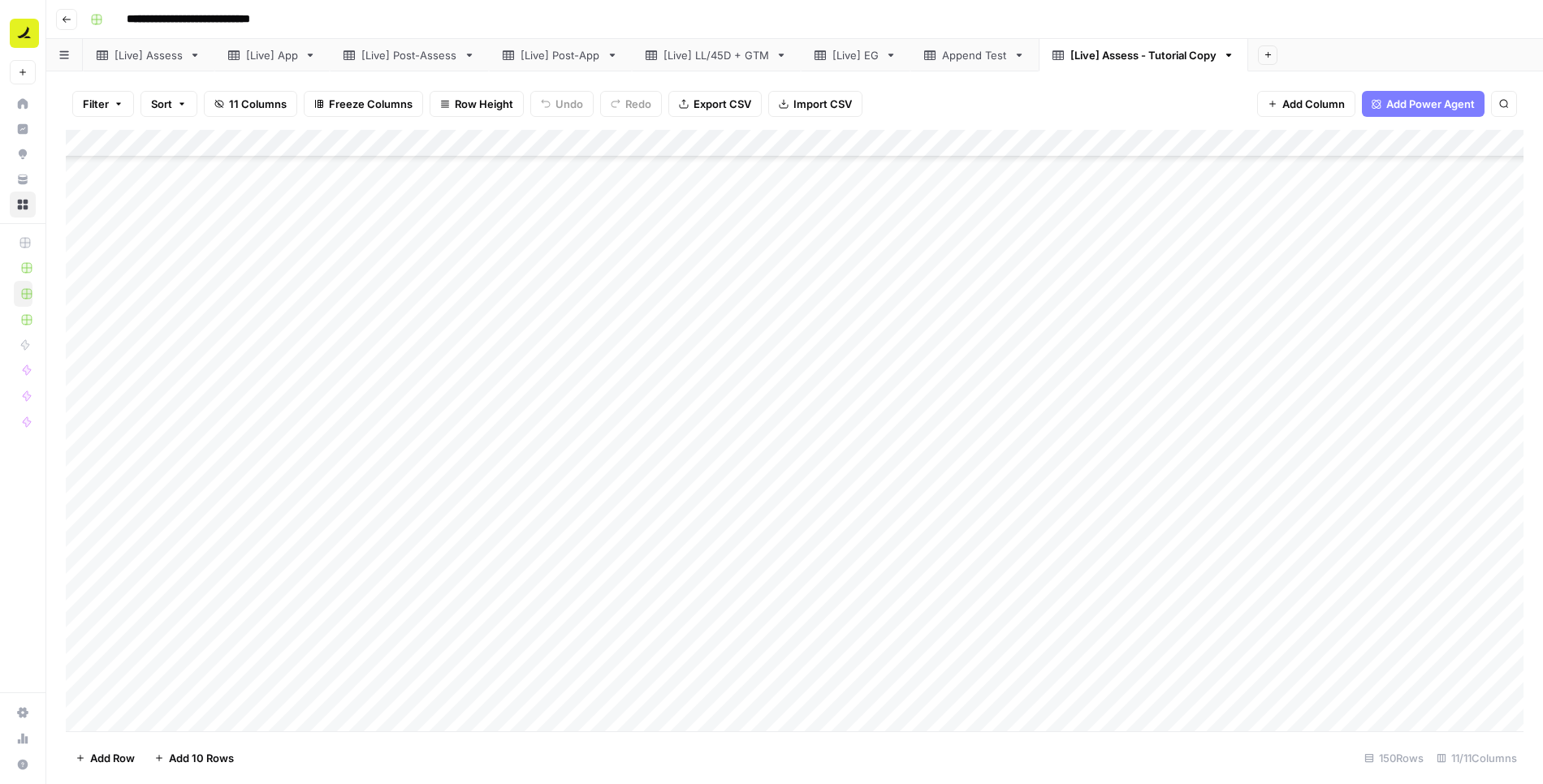
click at [1138, 670] on div "Add Column" at bounding box center [794, 431] width 1457 height 602
click at [1032, 654] on div "Add Column" at bounding box center [794, 431] width 1457 height 602
click at [1156, 665] on div "Add Column" at bounding box center [794, 431] width 1457 height 602
click at [1143, 693] on div "Add Column" at bounding box center [794, 431] width 1457 height 602
click at [160, 672] on div "Add Column" at bounding box center [794, 431] width 1457 height 602
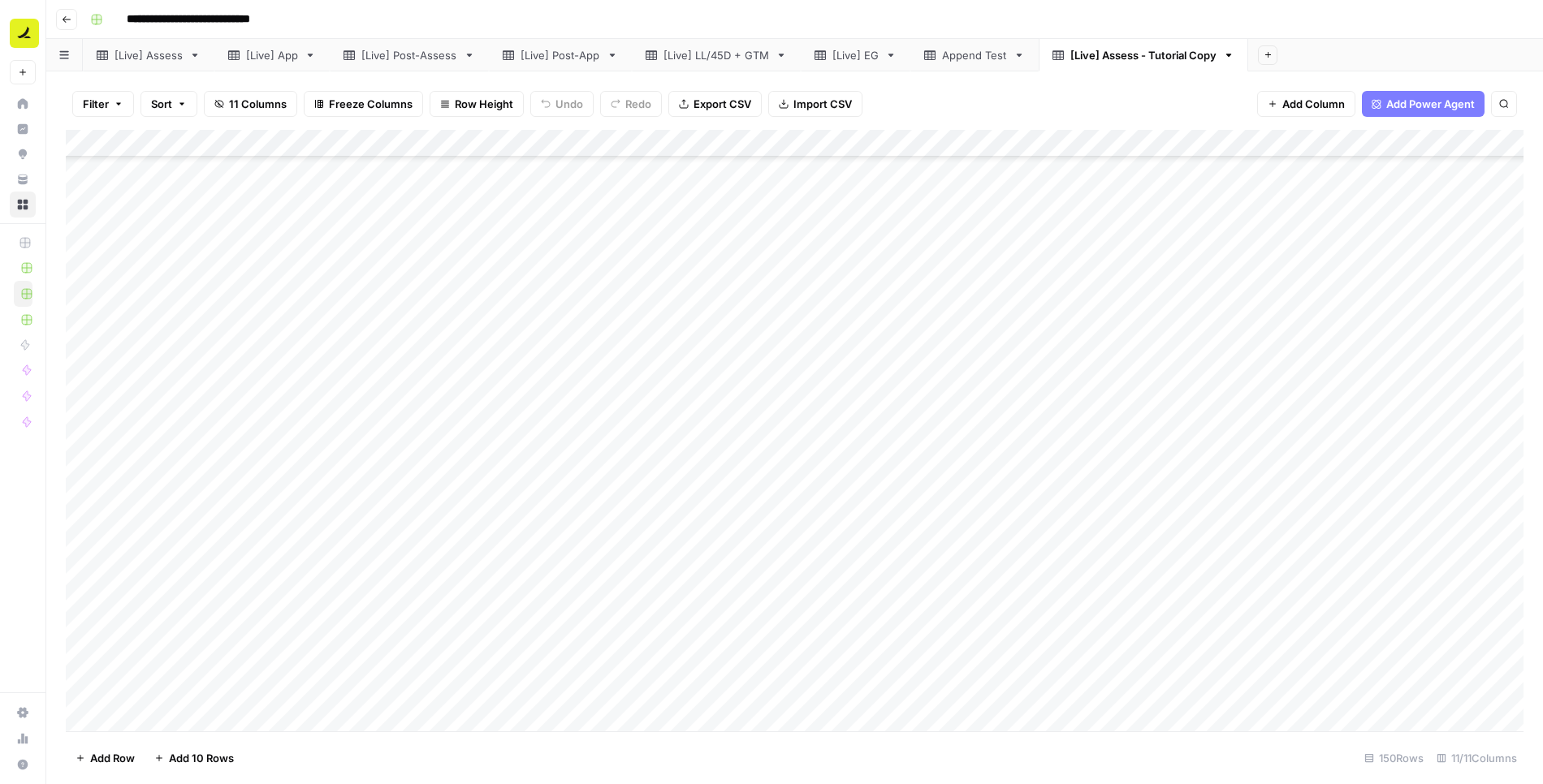
click at [169, 690] on div "Add Column" at bounding box center [794, 431] width 1457 height 602
click at [1008, 664] on div "Add Column" at bounding box center [794, 431] width 1457 height 602
click at [763, 689] on div "Add Column" at bounding box center [794, 431] width 1457 height 602
click at [763, 667] on div "Add Column" at bounding box center [794, 431] width 1457 height 602
click at [763, 693] on div "Add Column" at bounding box center [794, 431] width 1457 height 602
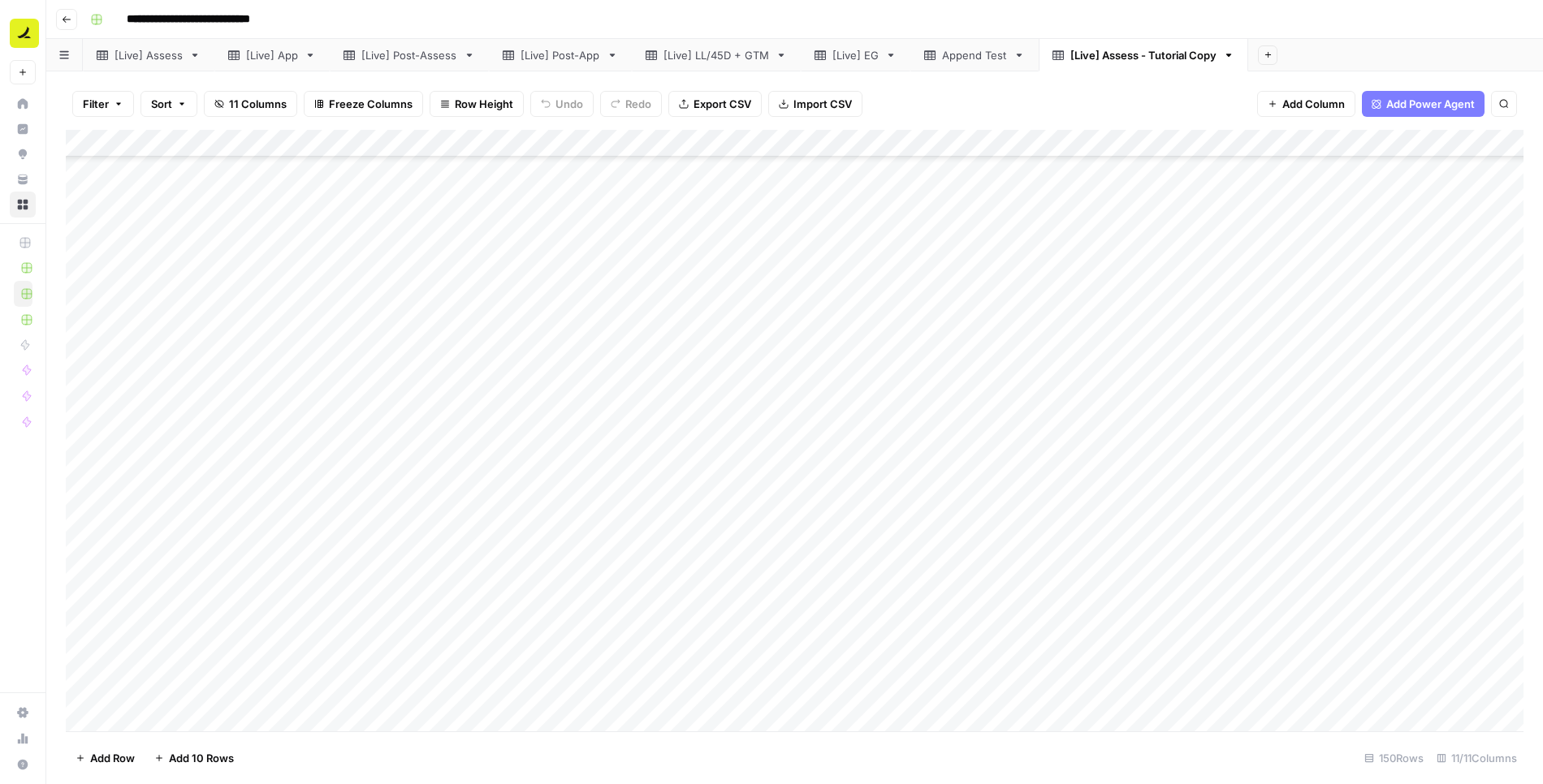
click at [785, 664] on div "Add Column" at bounding box center [794, 431] width 1457 height 602
click at [894, 632] on div "Add Column" at bounding box center [794, 431] width 1457 height 602
click at [879, 701] on div "Add Column" at bounding box center [794, 431] width 1457 height 602
click at [1276, 691] on div "Add Column" at bounding box center [794, 431] width 1457 height 602
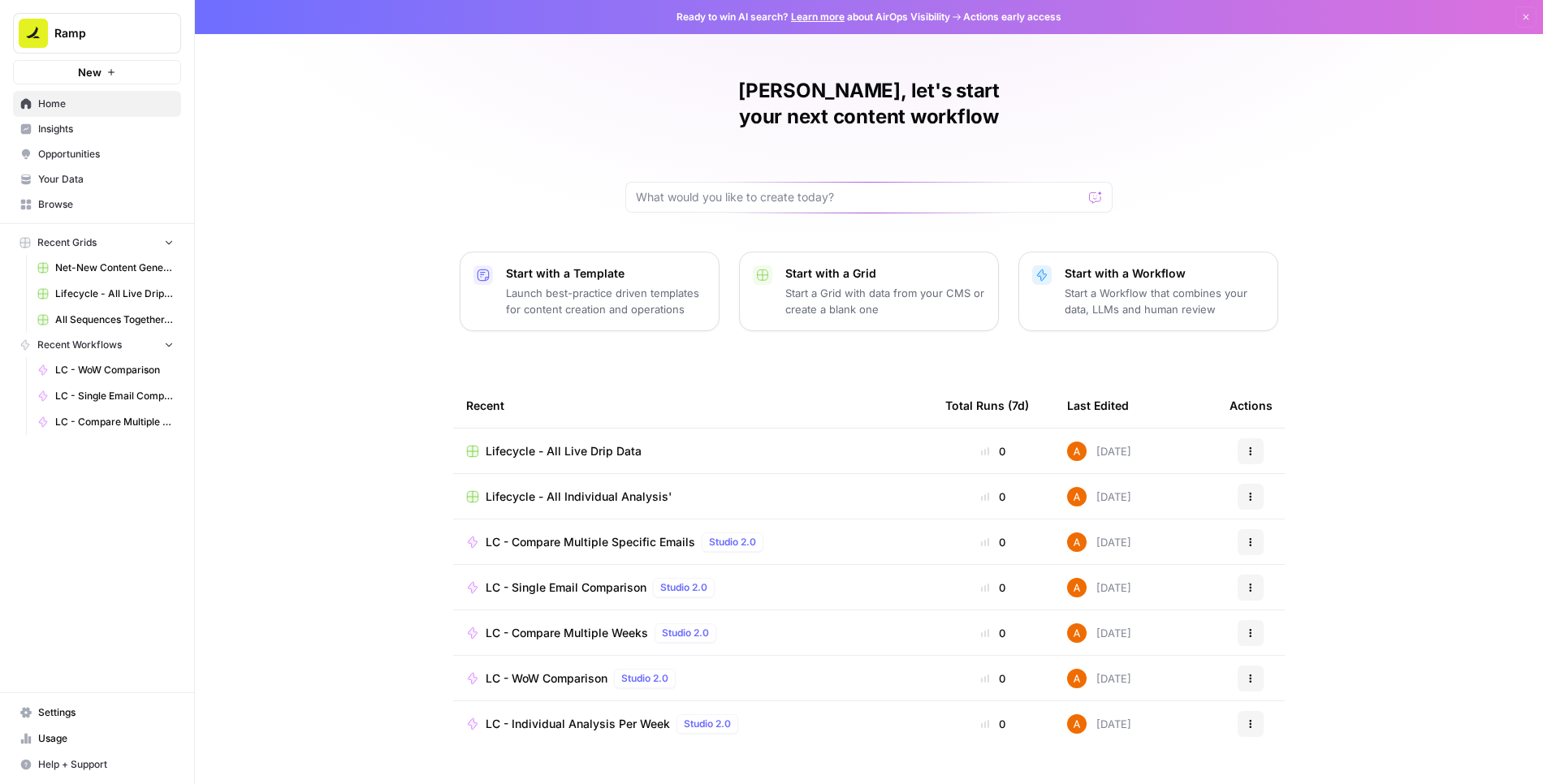
click at [62, 198] on span "Browse" at bounding box center [106, 204] width 136 height 14
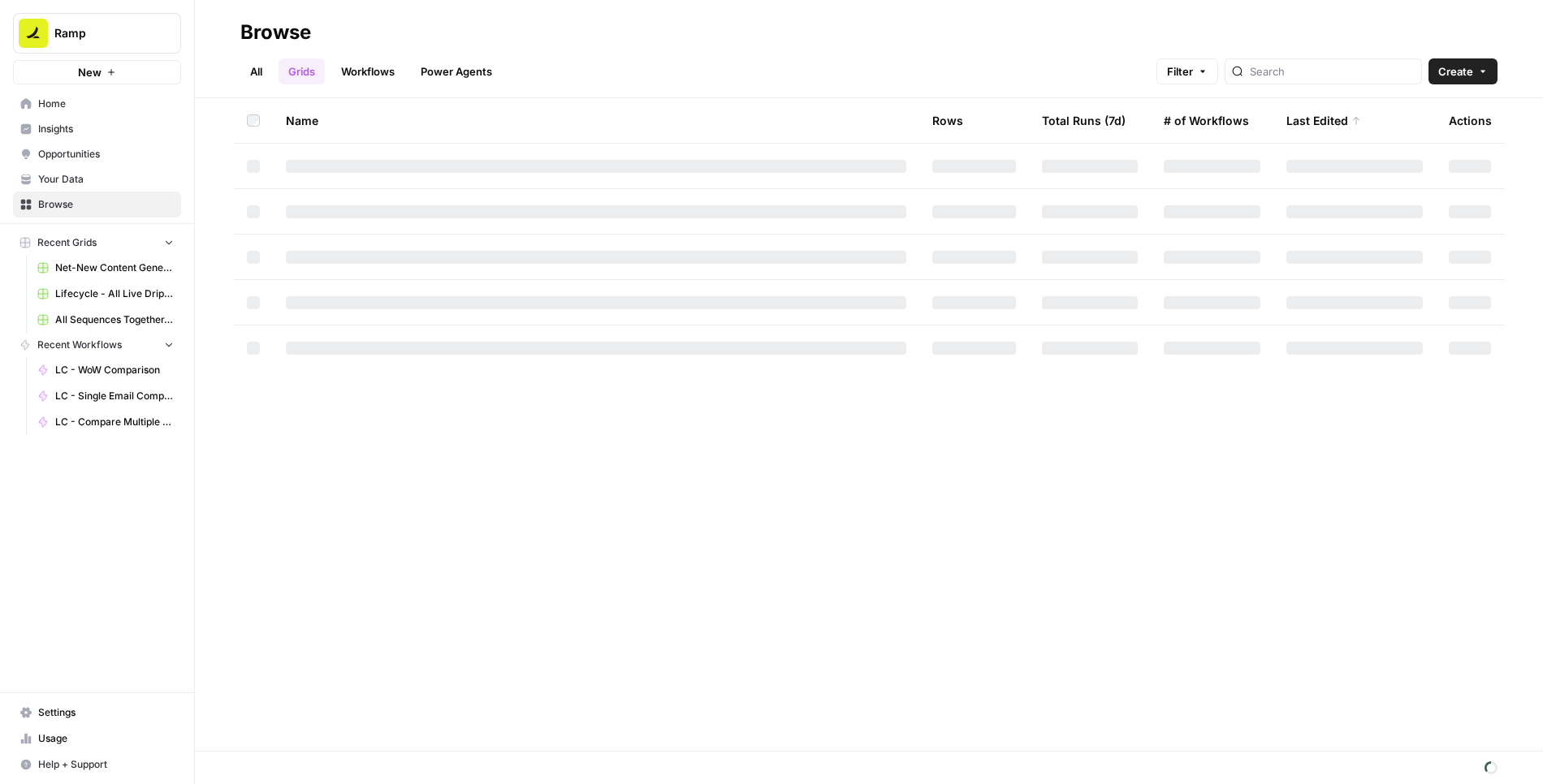
click at [370, 65] on link "Workflows" at bounding box center [367, 71] width 73 height 26
